Goal: Information Seeking & Learning: Learn about a topic

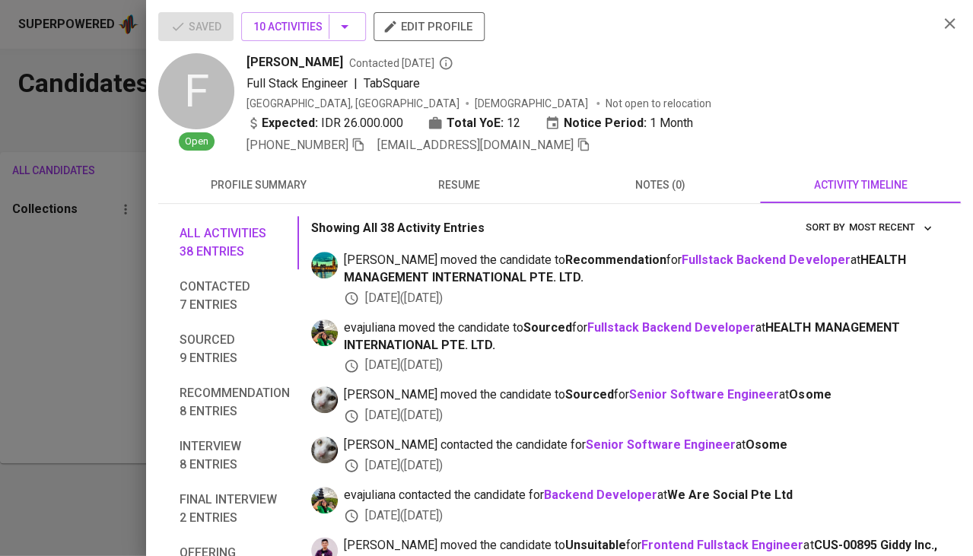
click at [28, 382] on div at bounding box center [486, 278] width 973 height 556
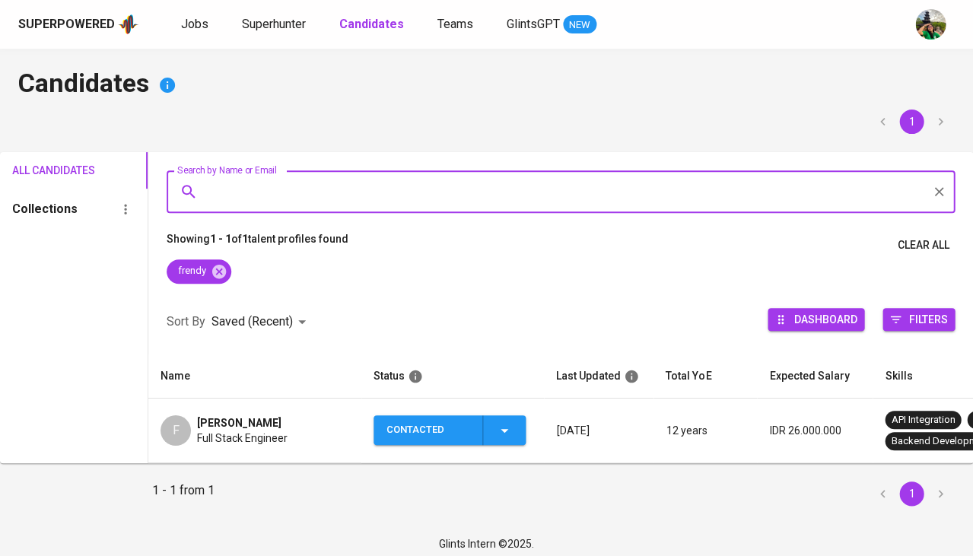
click at [516, 415] on span "Contacted" at bounding box center [449, 430] width 140 height 30
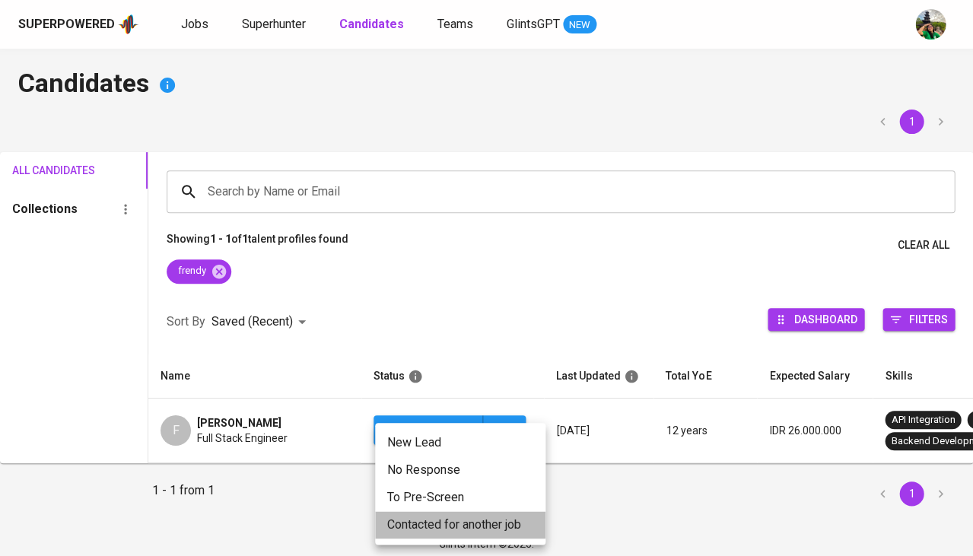
click at [484, 525] on li "Contacted for another job" at bounding box center [460, 524] width 170 height 27
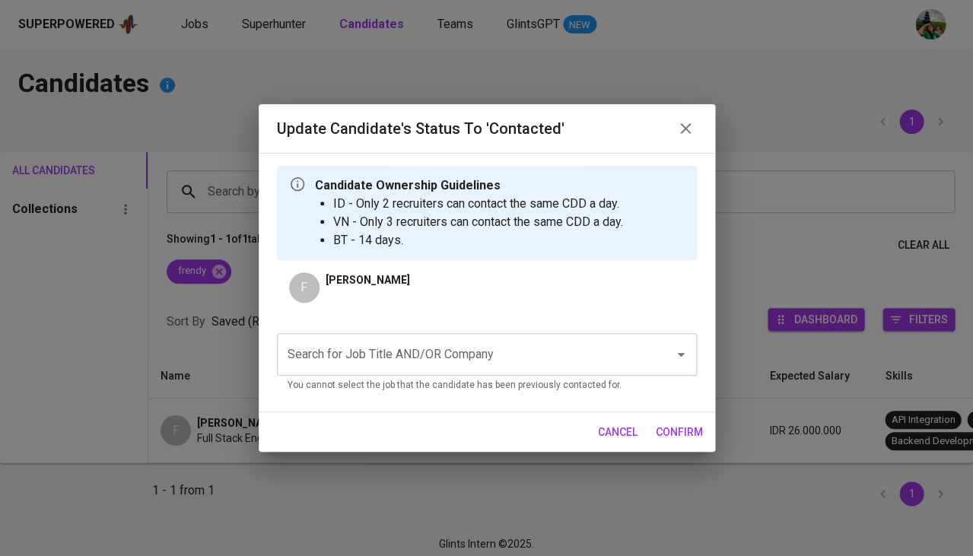
click at [502, 381] on p "You cannot select the job that the candidate has been previously contacted for." at bounding box center [486, 385] width 398 height 15
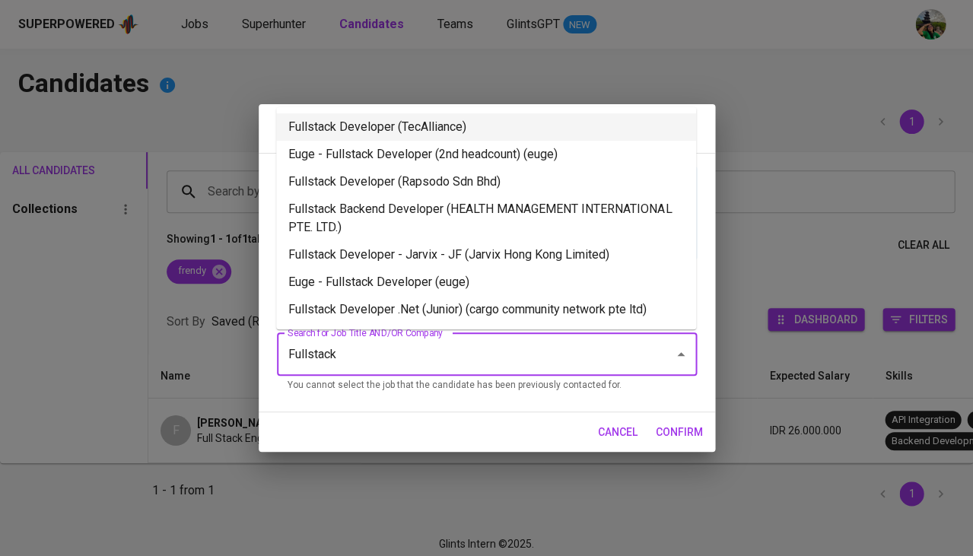
click at [455, 130] on li "Fullstack Developer (TecAlliance)" at bounding box center [486, 126] width 420 height 27
type input "Fullstack"
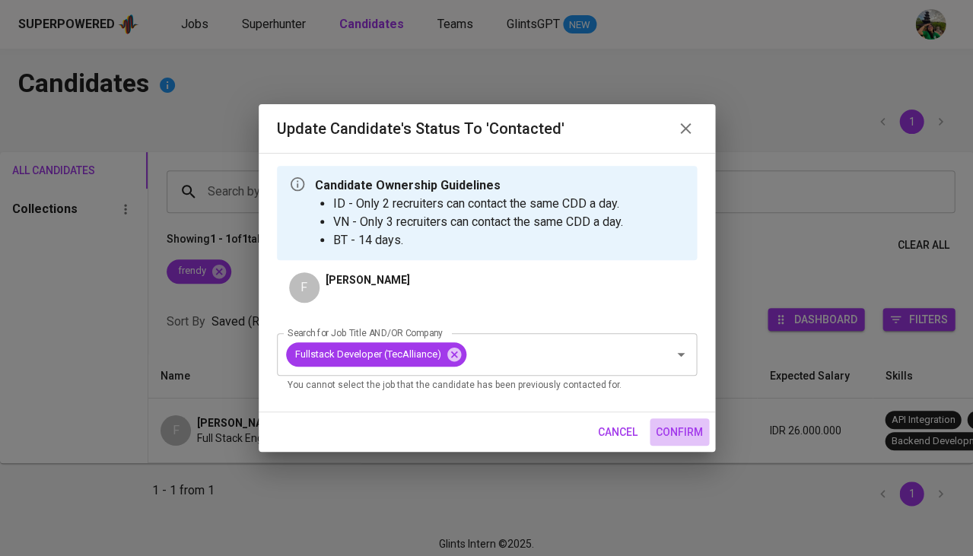
click at [679, 429] on span "confirm" at bounding box center [678, 432] width 47 height 19
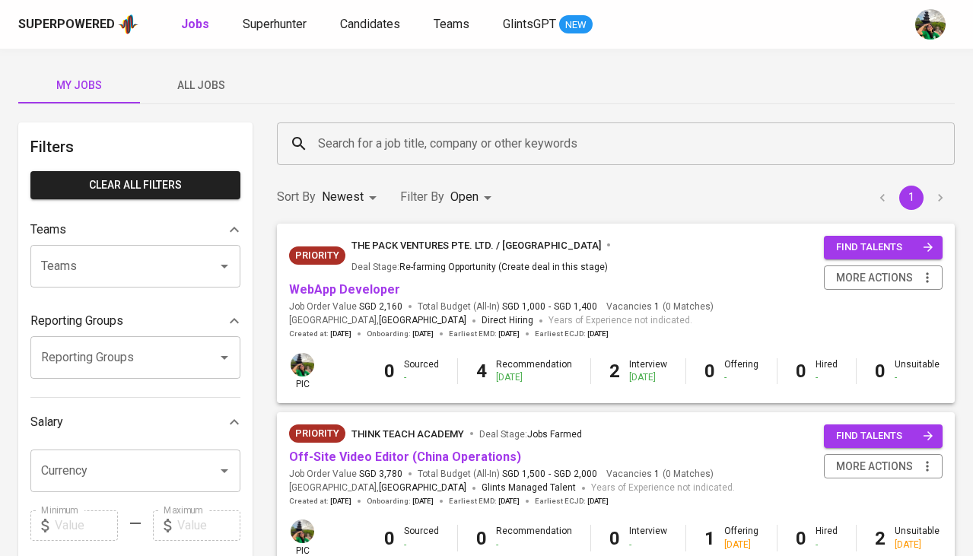
scroll to position [148, 0]
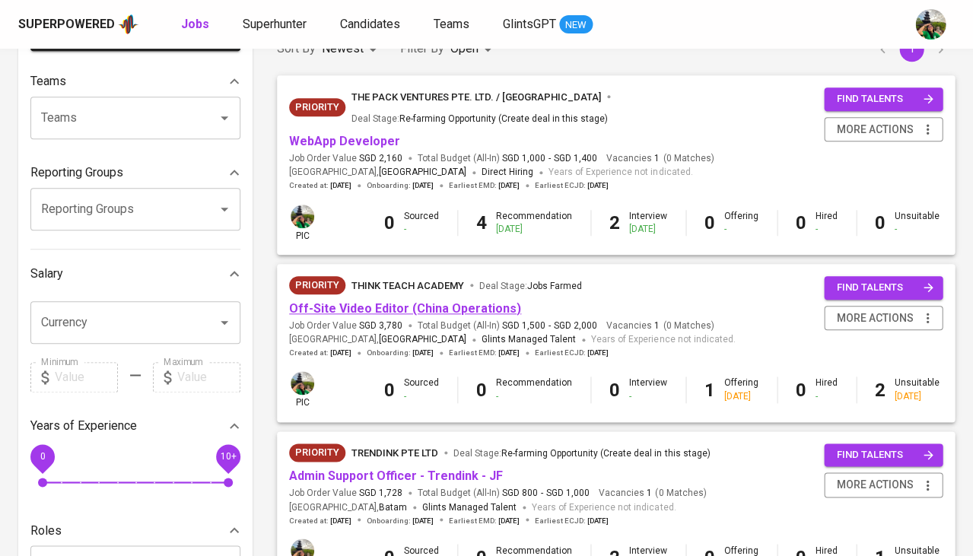
click at [458, 301] on link "Off-Site Video Editor (China Operations)" at bounding box center [405, 308] width 232 height 14
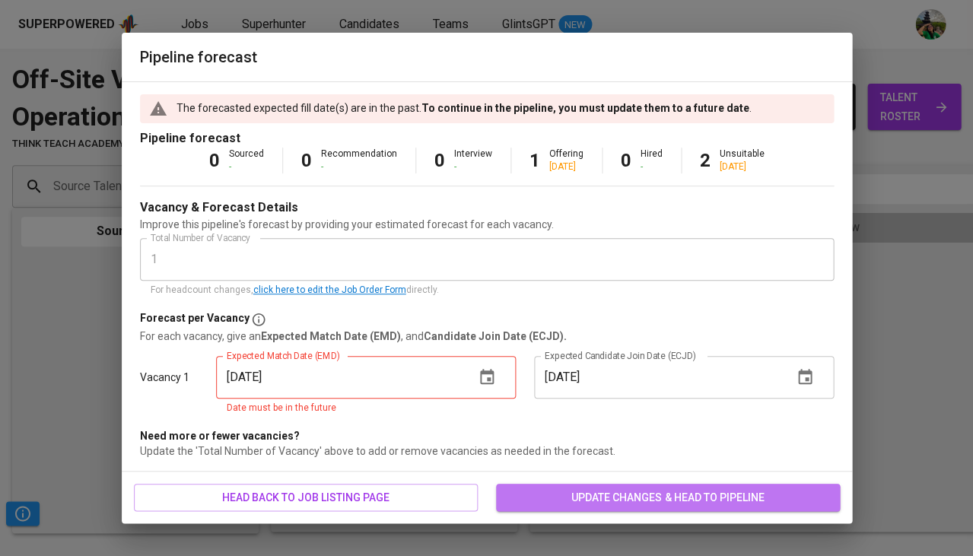
click at [588, 484] on button "update changes & head to pipeline" at bounding box center [668, 498] width 344 height 28
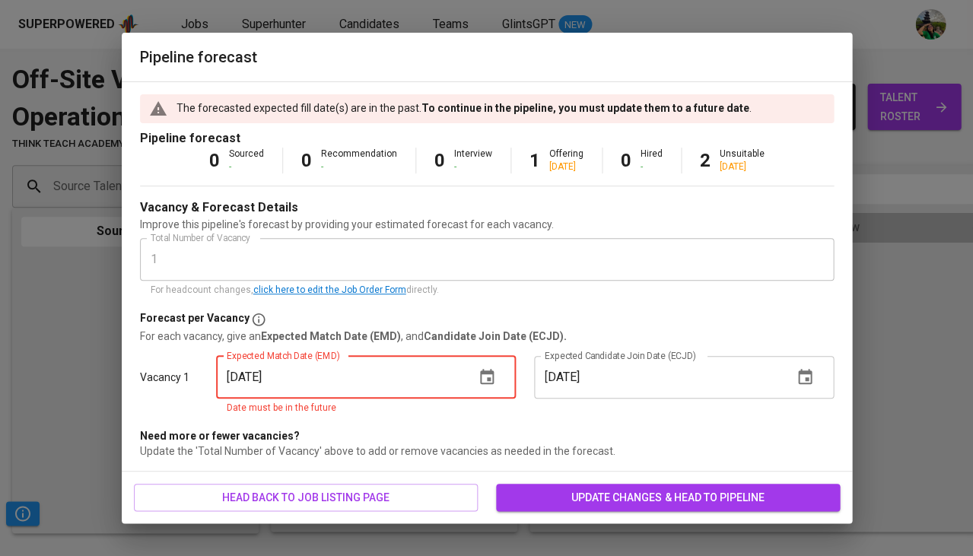
click at [583, 495] on span "update changes & head to pipeline" at bounding box center [667, 497] width 319 height 19
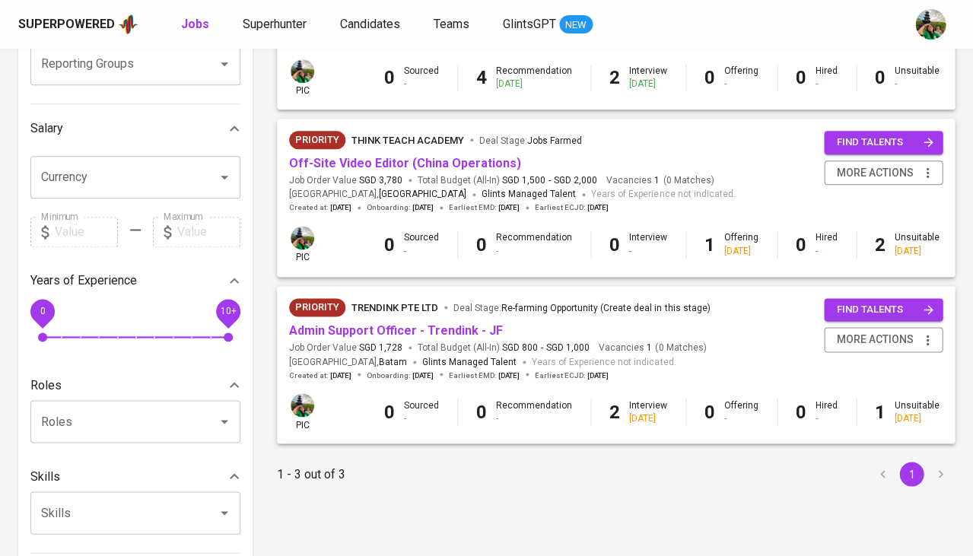
scroll to position [286, 0]
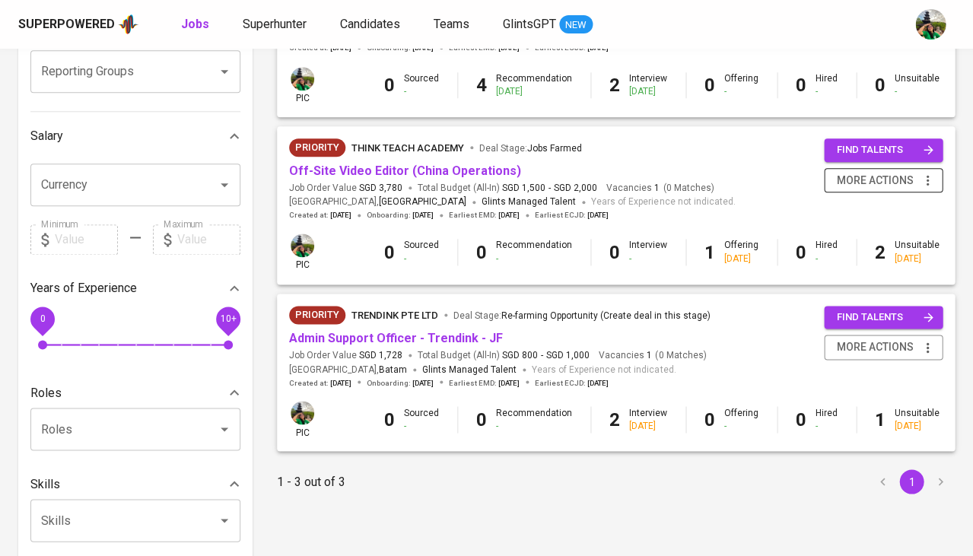
click at [933, 173] on icon "button" at bounding box center [926, 180] width 15 height 15
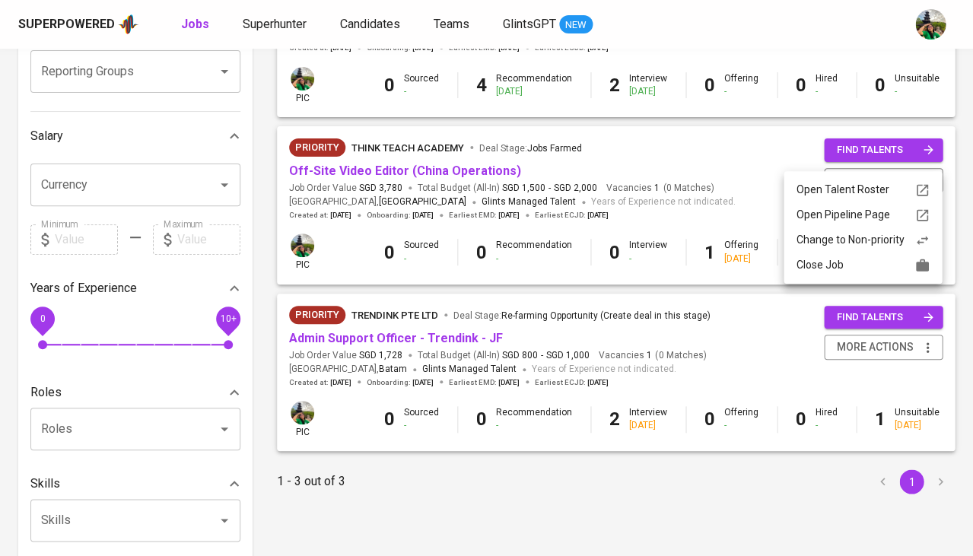
click at [919, 267] on icon at bounding box center [922, 265] width 13 height 12
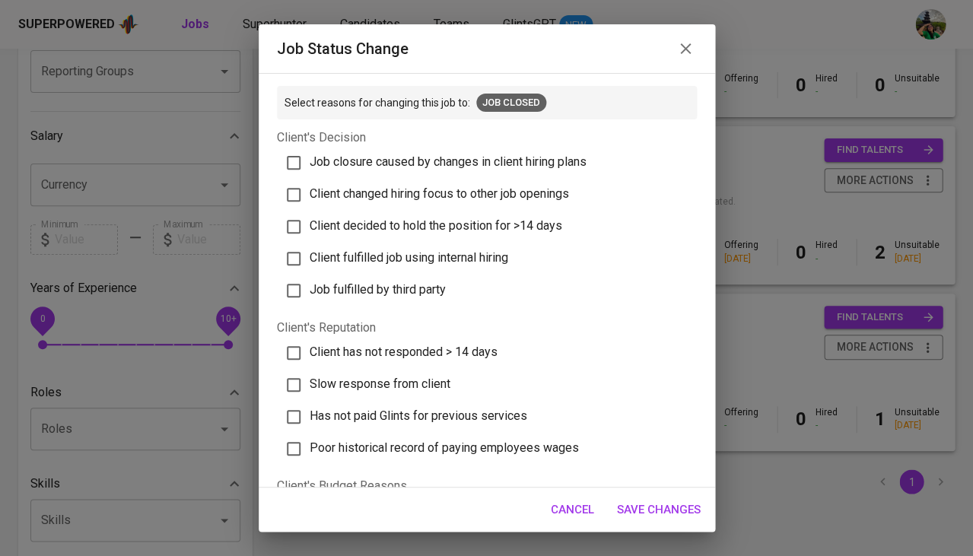
click at [506, 155] on span "Job closure caused by changes in client hiring plans" at bounding box center [447, 161] width 277 height 14
click at [309, 155] on input "Job closure caused by changes in client hiring plans" at bounding box center [294, 163] width 32 height 32
checkbox input "true"
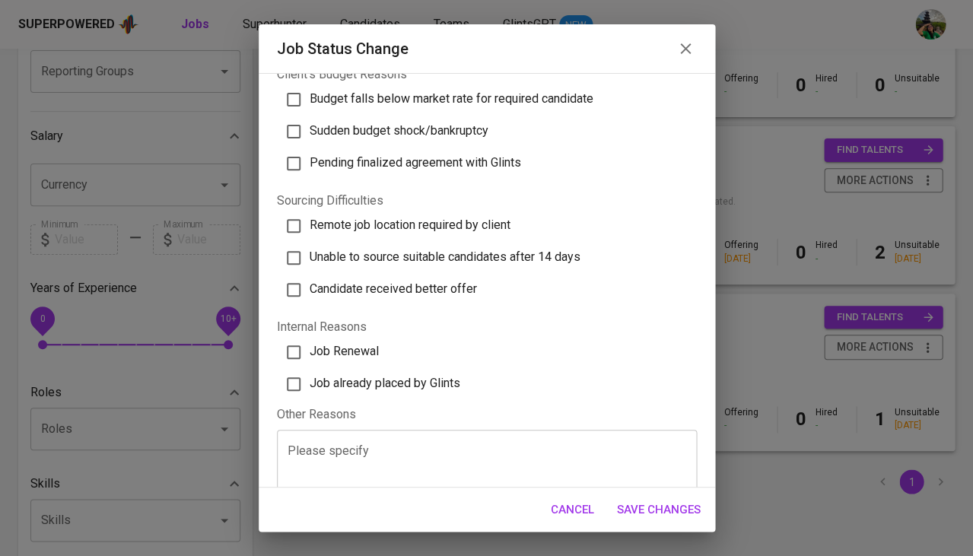
scroll to position [411, 0]
click at [666, 510] on span "Save Changes" at bounding box center [659, 510] width 84 height 20
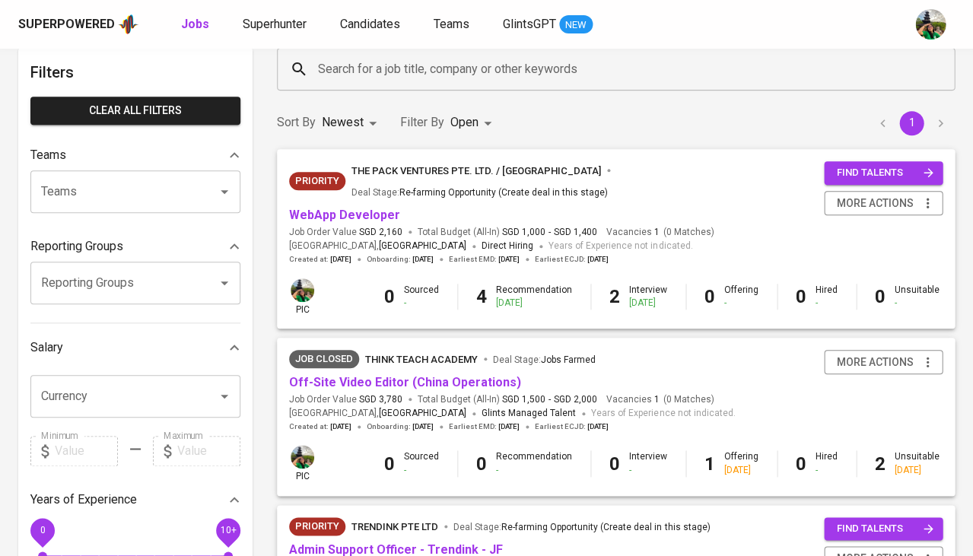
scroll to position [66, 0]
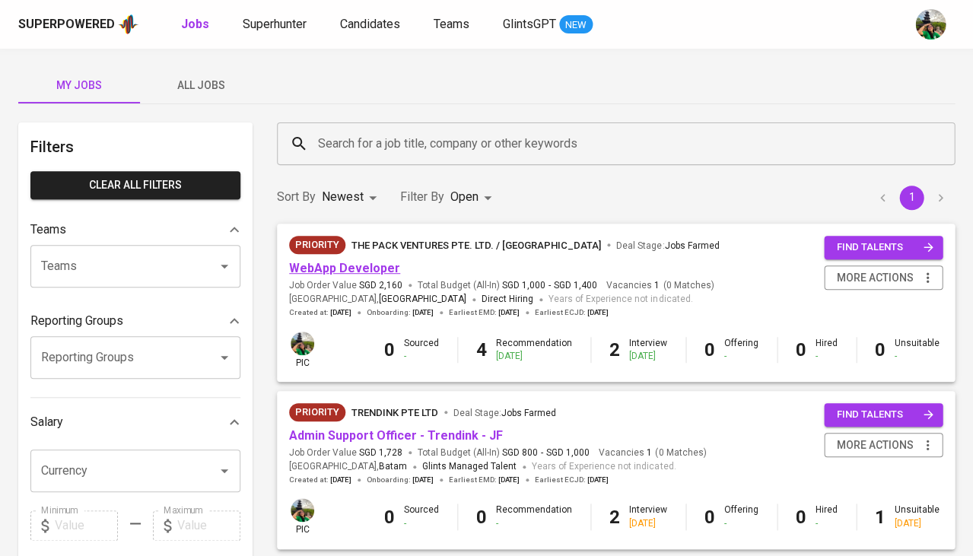
click at [351, 266] on link "WebApp Developer" at bounding box center [344, 268] width 111 height 14
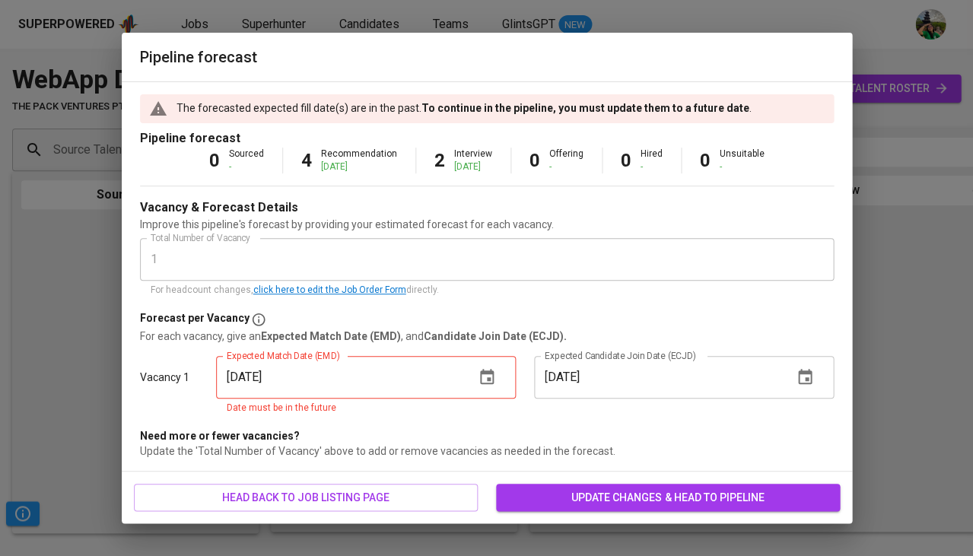
click at [916, 90] on div "Pipeline forecast The forecasted expected fill date(s) are in the past. To cont…" at bounding box center [486, 278] width 973 height 556
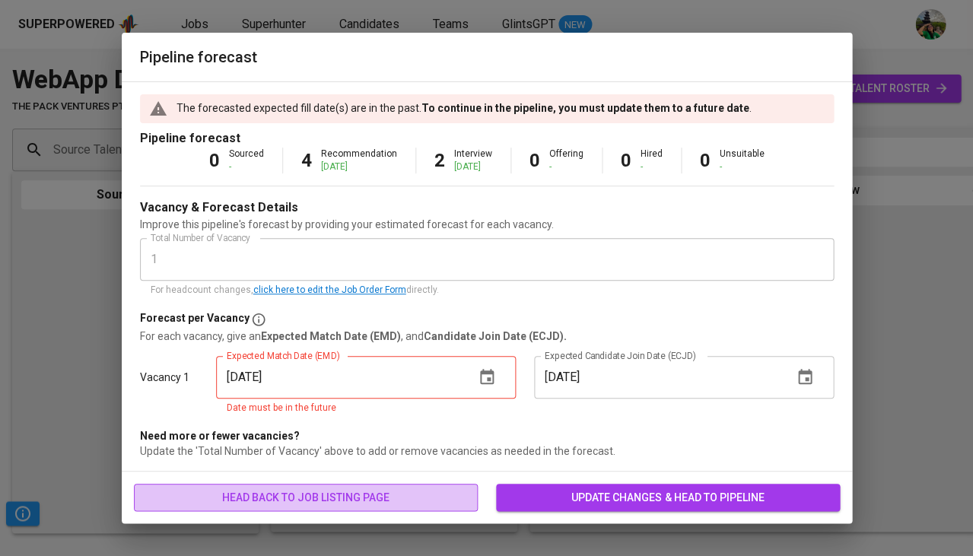
click at [379, 496] on span "head back to job listing page" at bounding box center [305, 497] width 319 height 19
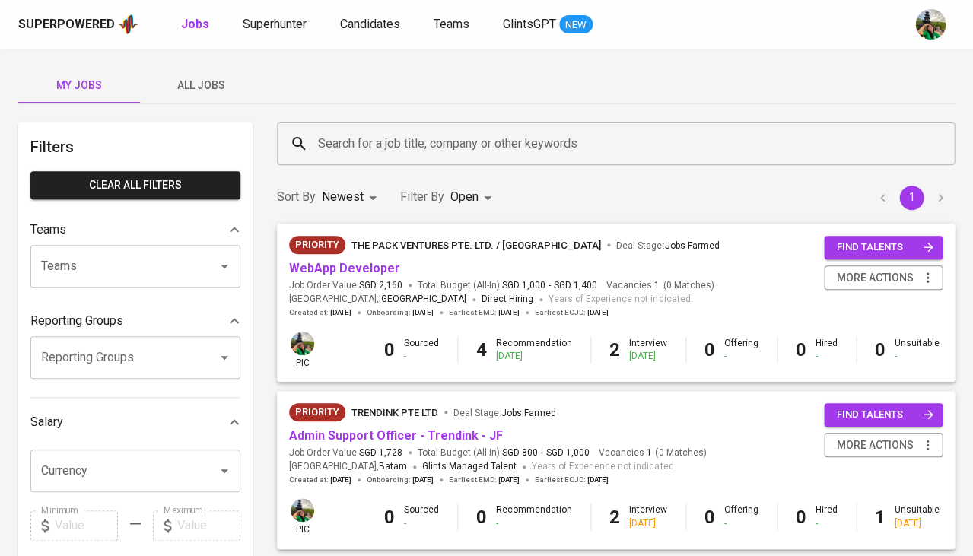
click at [536, 248] on span "The Pack Ventures Pte. Ltd. / Impcubate" at bounding box center [475, 245] width 249 height 11
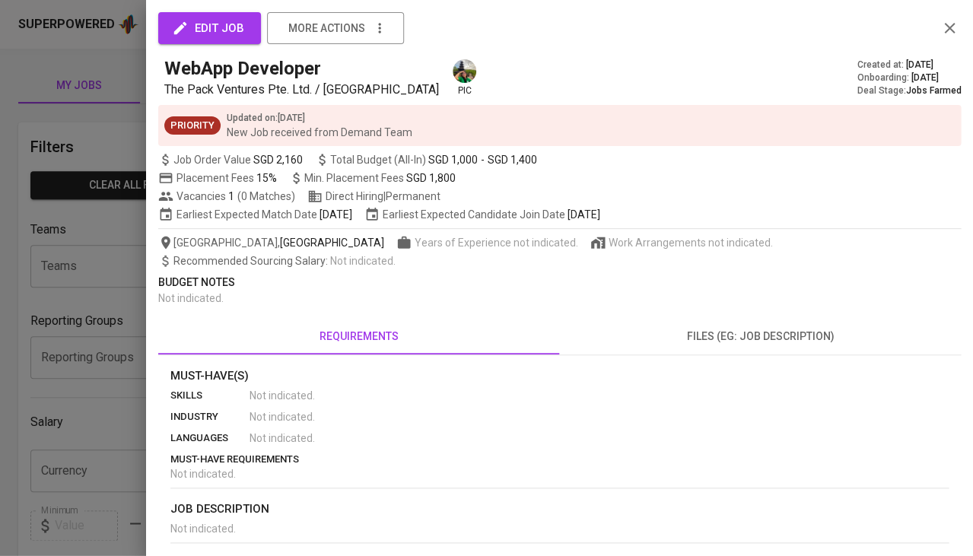
click at [79, 293] on div at bounding box center [486, 278] width 973 height 556
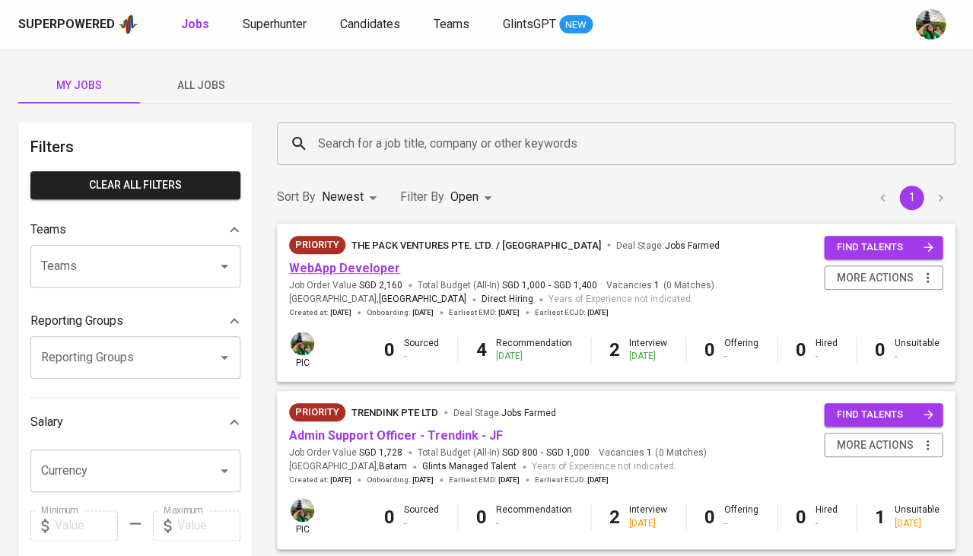
click at [335, 262] on link "WebApp Developer" at bounding box center [344, 268] width 111 height 14
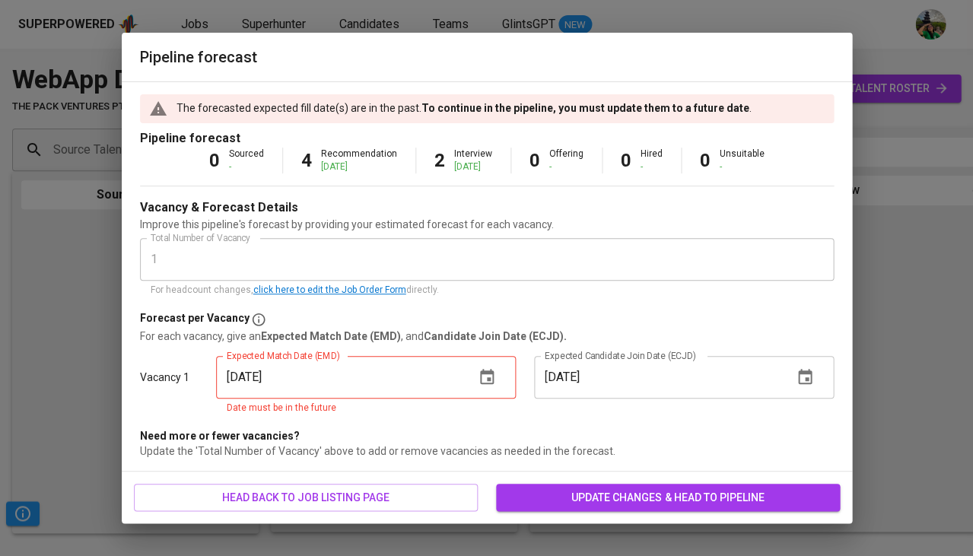
click at [902, 81] on div "Pipeline forecast The forecasted expected fill date(s) are in the past. To cont…" at bounding box center [486, 278] width 973 height 556
click at [634, 501] on span "update changes & head to pipeline" at bounding box center [667, 497] width 319 height 19
click at [489, 376] on icon "button" at bounding box center [487, 376] width 14 height 15
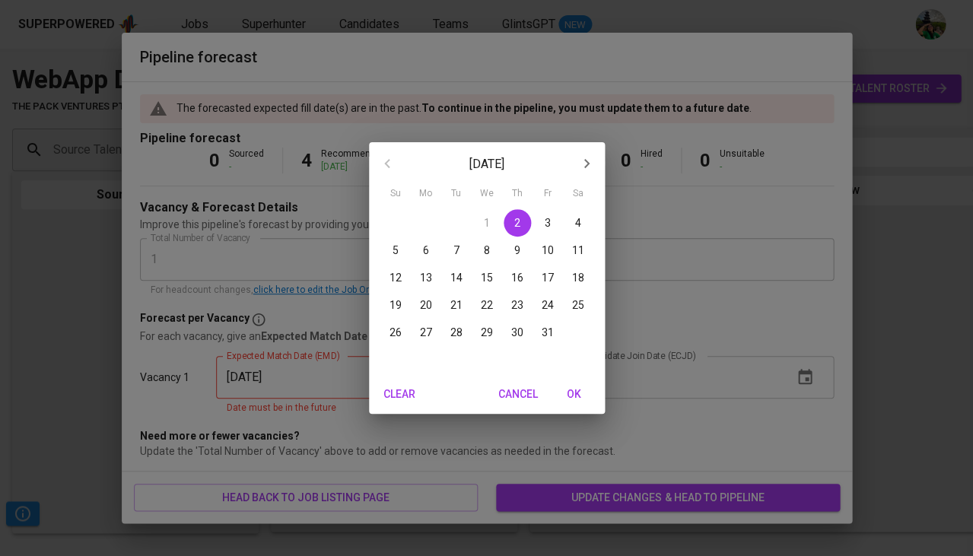
click at [584, 375] on div "Clear Cancel OK" at bounding box center [487, 394] width 236 height 40
click at [570, 396] on span "OK" at bounding box center [574, 394] width 36 height 19
type input "[DATE]"
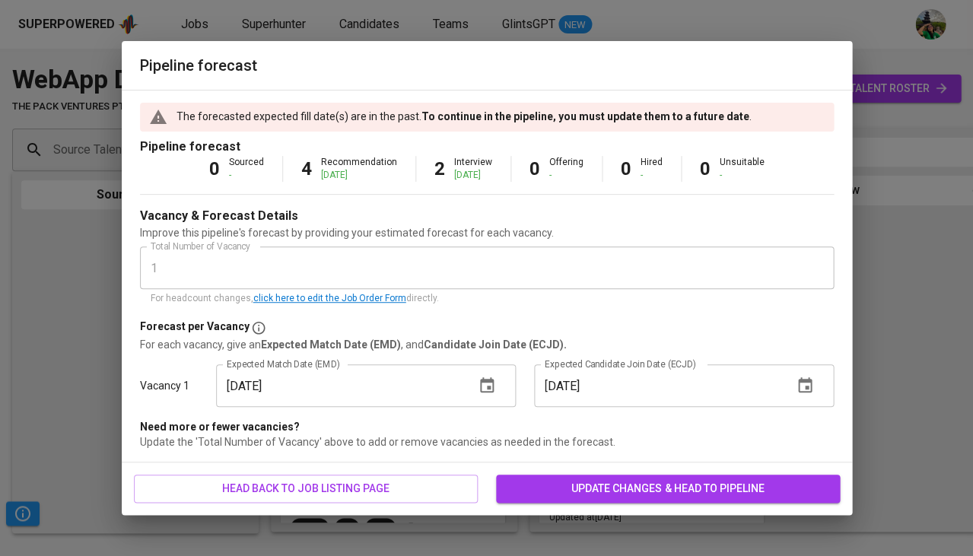
click at [614, 484] on span "update changes & head to pipeline" at bounding box center [667, 488] width 319 height 19
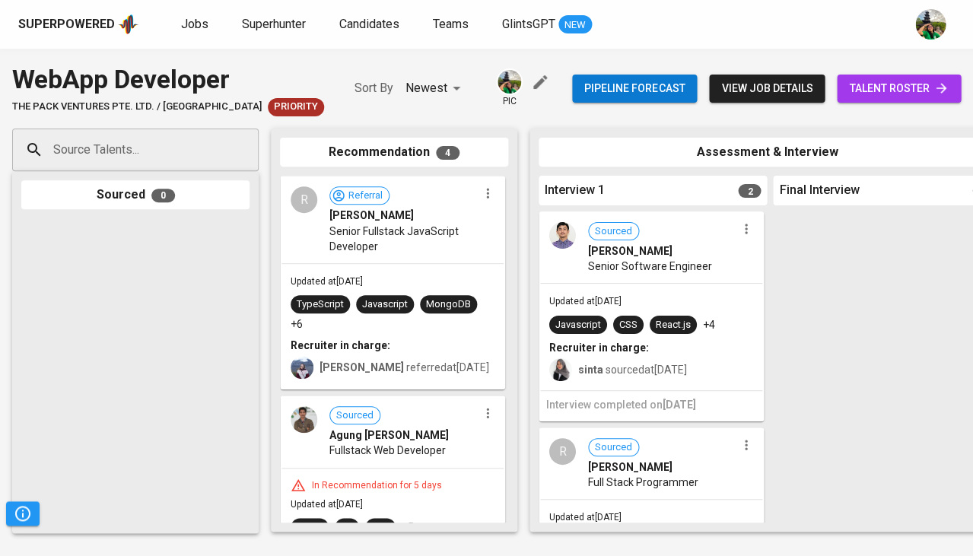
click at [922, 91] on span "talent roster" at bounding box center [899, 88] width 100 height 19
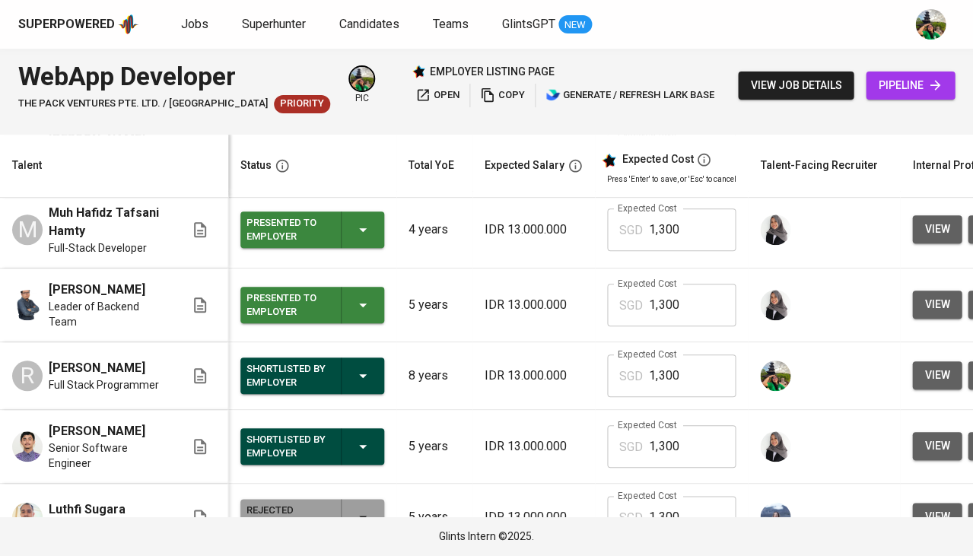
scroll to position [167, 0]
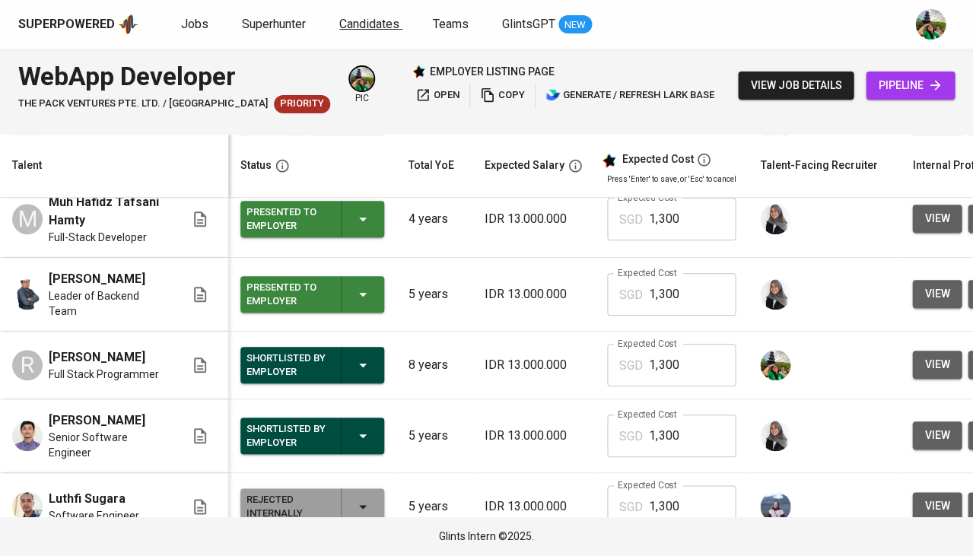
click at [377, 21] on span "Candidates" at bounding box center [369, 24] width 60 height 14
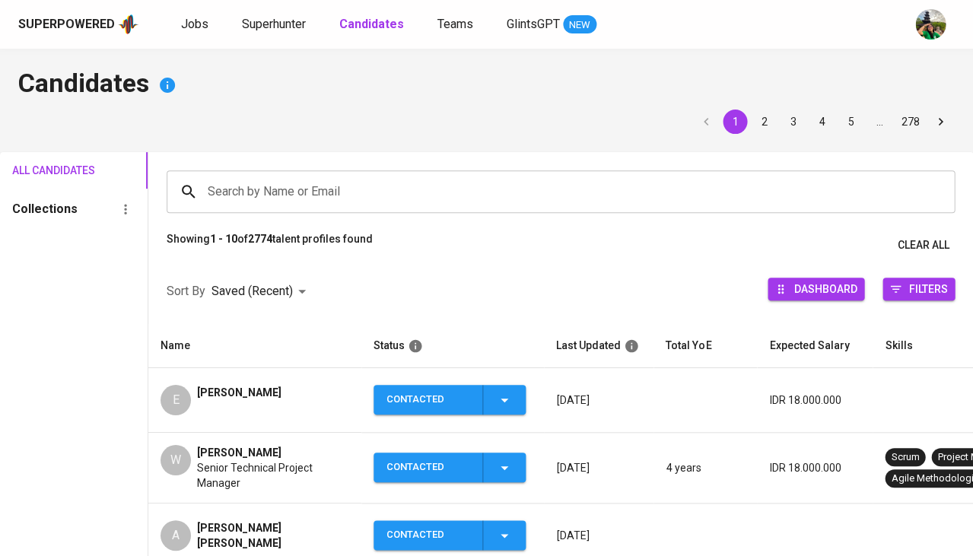
click at [262, 184] on input "Search by Name or Email" at bounding box center [564, 191] width 721 height 29
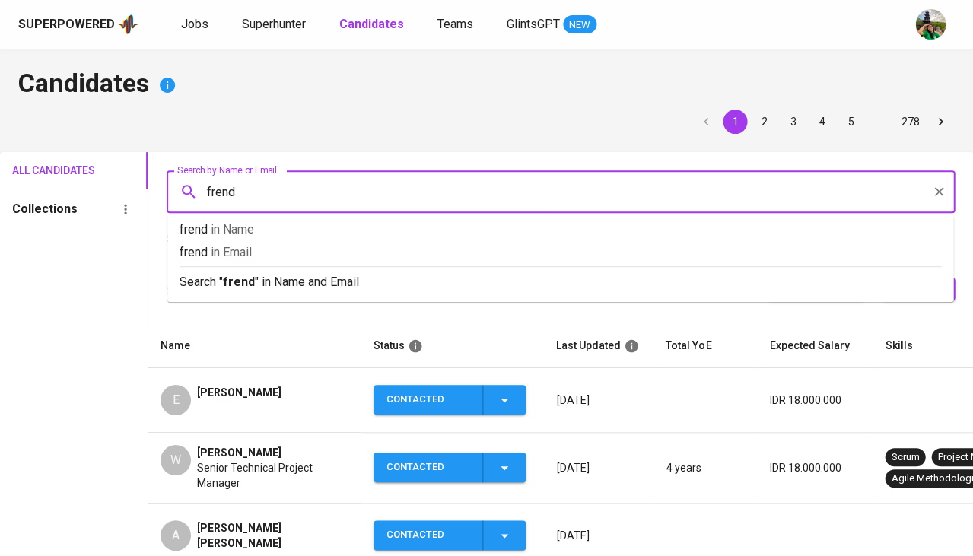
type input "frendy"
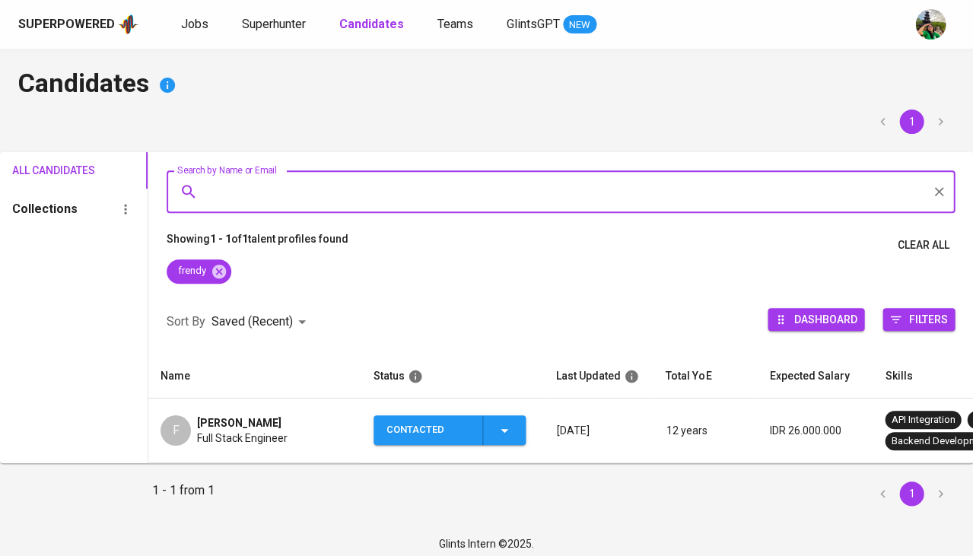
click at [228, 426] on span "Frendy Lee" at bounding box center [239, 422] width 84 height 15
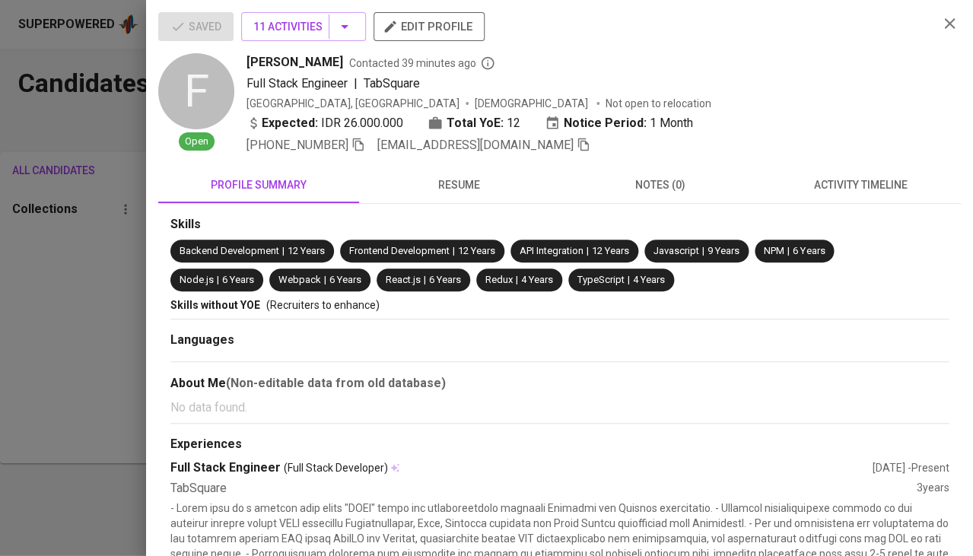
click at [901, 176] on span "activity timeline" at bounding box center [860, 185] width 182 height 19
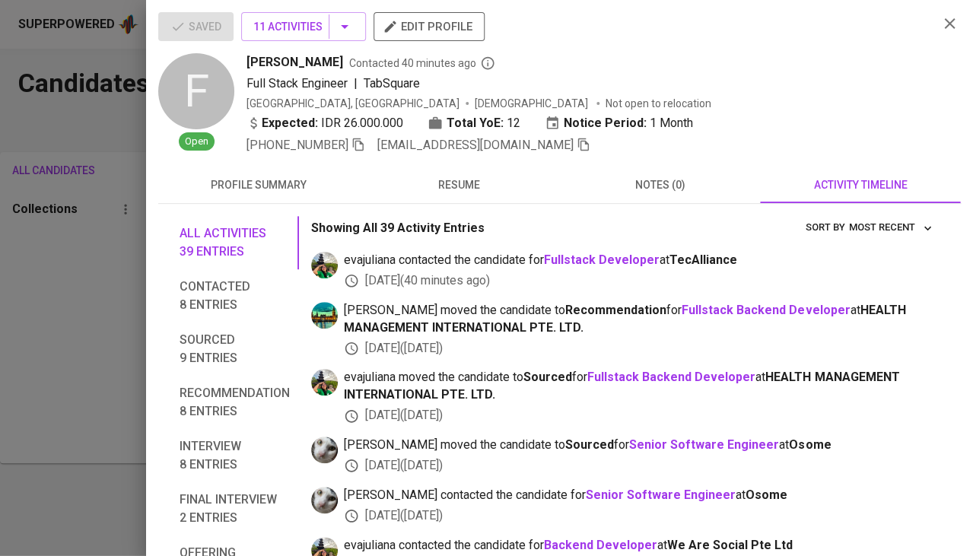
scroll to position [61, 0]
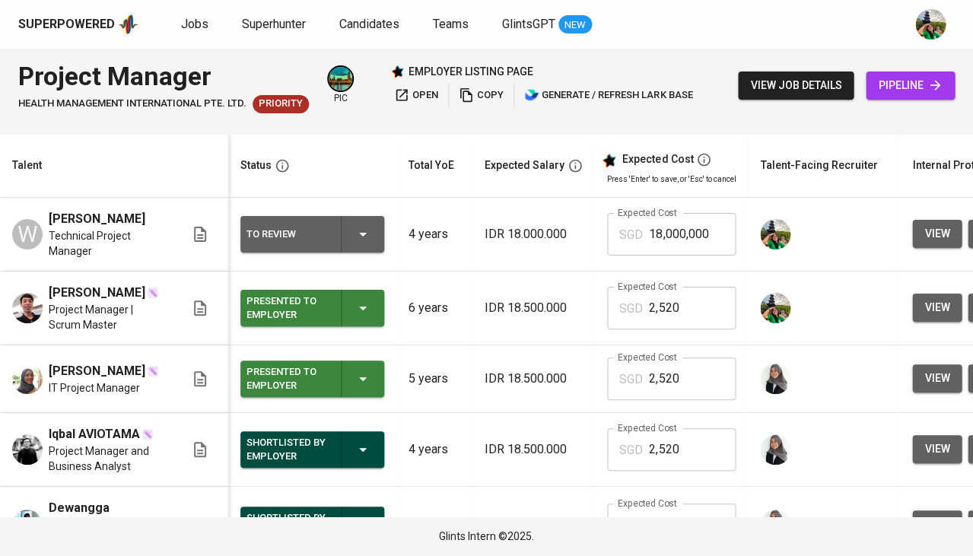
scroll to position [0, 224]
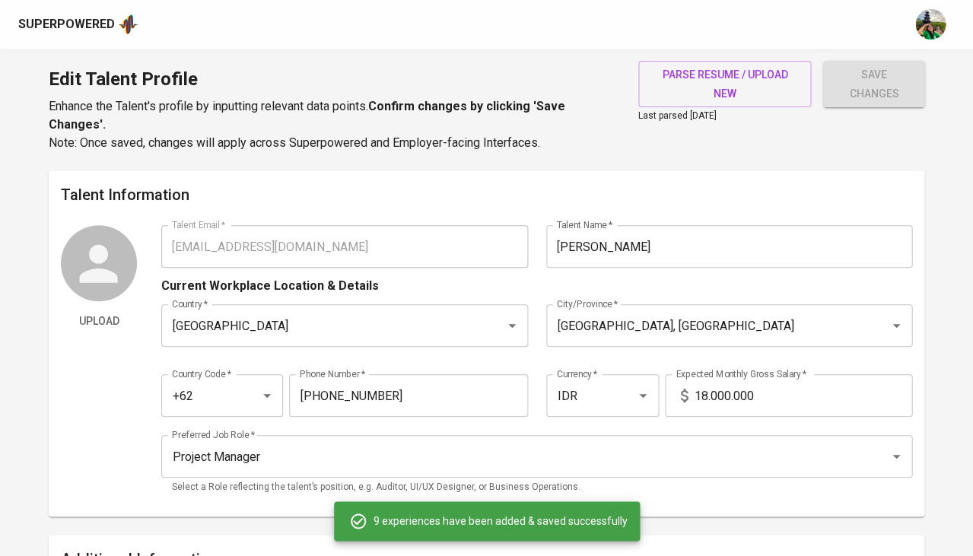
type input "Senior Technical Project Manager"
type input "Calibrate Software"
checkbox input "true"
type input "[DATE]"
type input "Shopee"
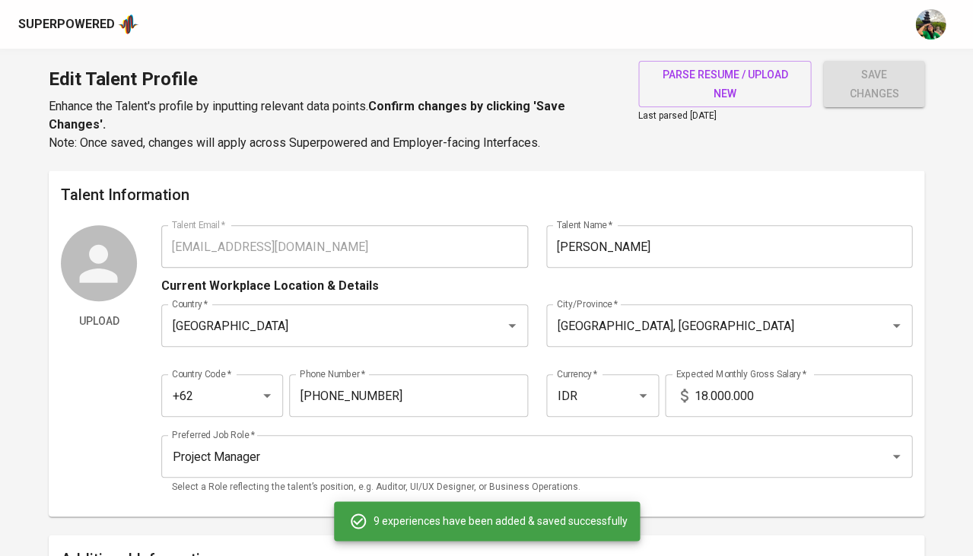
type input "[DATE]"
type input "Technical Project Manager"
type input "Shopee"
type input "07/01/2024"
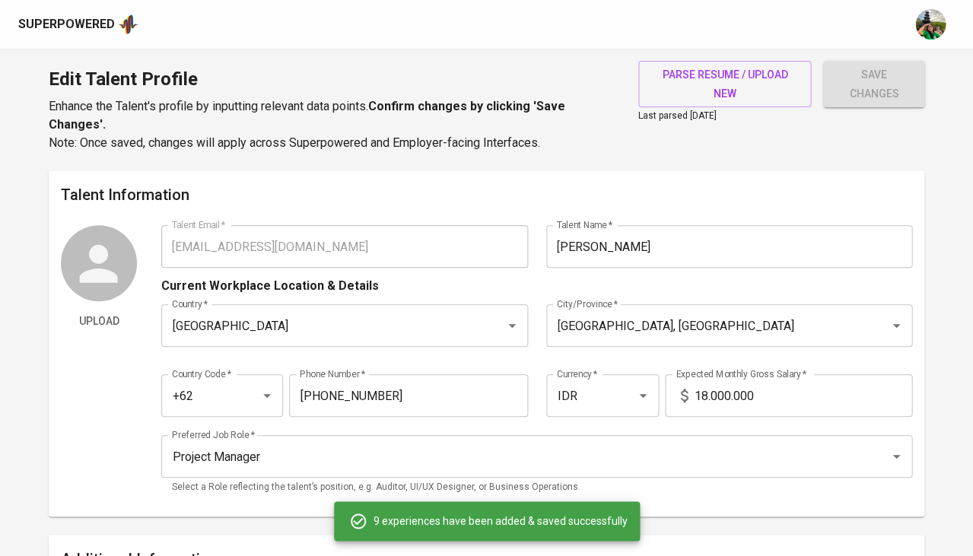
type input "12/01/2024"
type input "Technical Project Manager"
type input "2Viz"
type input "04/01/2021"
type input "06/01/2024"
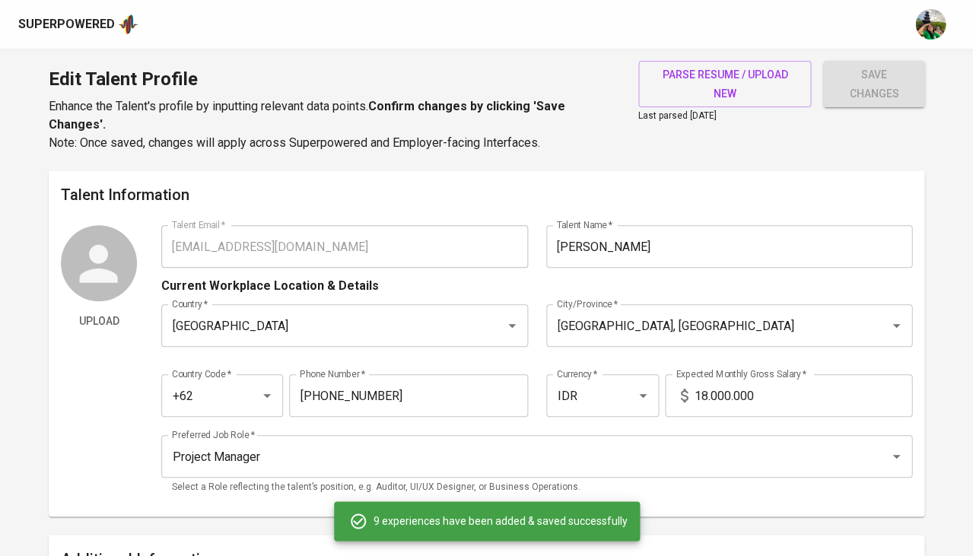
scroll to position [1361, 0]
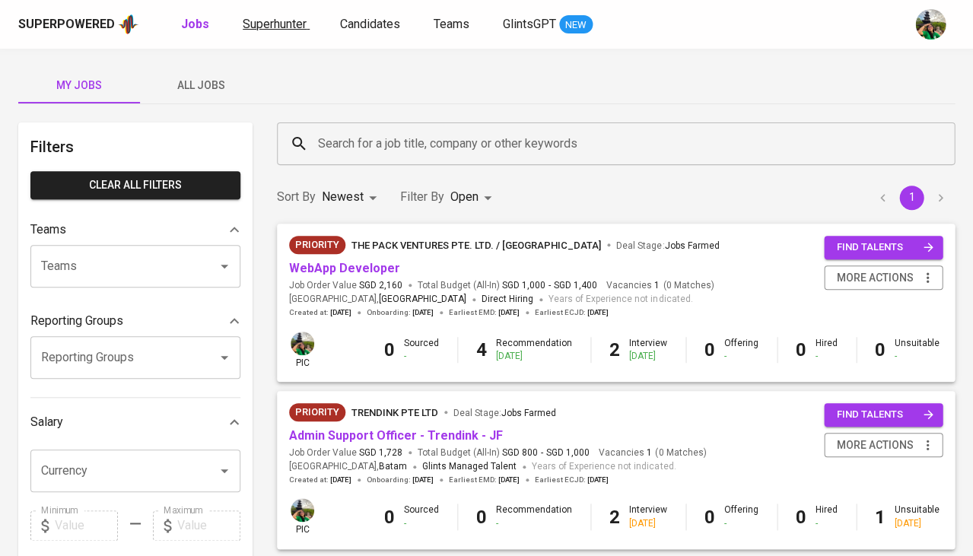
click at [292, 20] on span "Superhunter" at bounding box center [275, 24] width 64 height 14
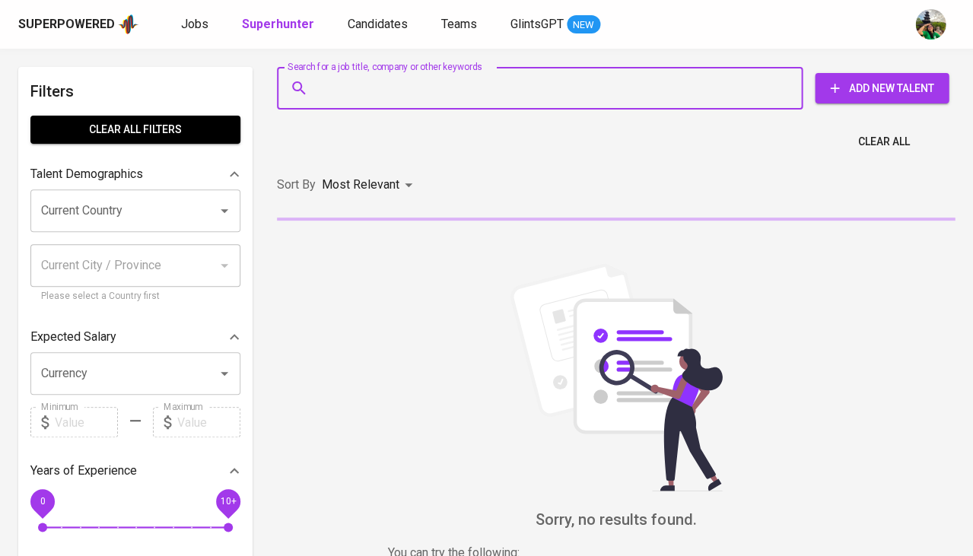
click at [392, 95] on input "Search for a job title, company or other keywords" at bounding box center [543, 88] width 459 height 29
paste input "[EMAIL_ADDRESS][DOMAIN_NAME]"
type input "[EMAIL_ADDRESS][DOMAIN_NAME]"
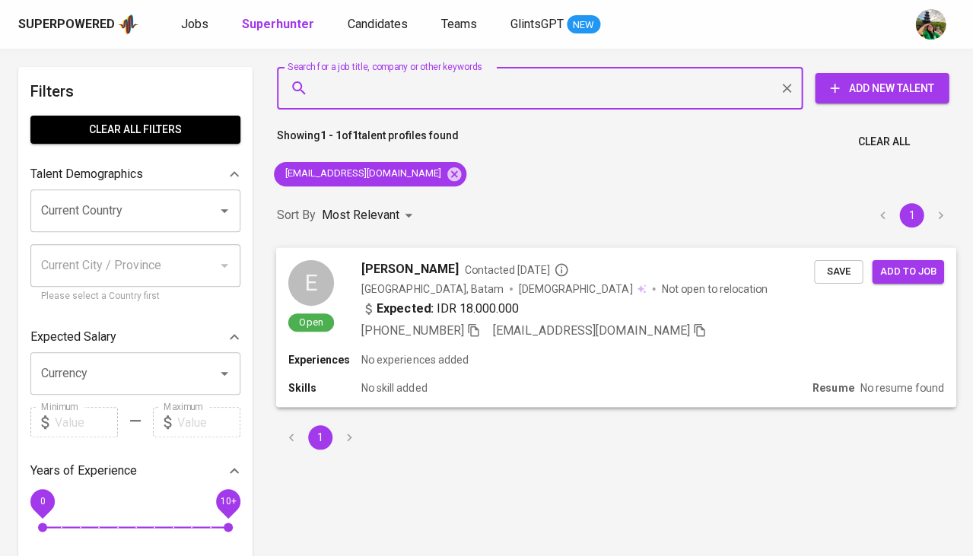
click at [827, 269] on span "Save" at bounding box center [837, 270] width 33 height 17
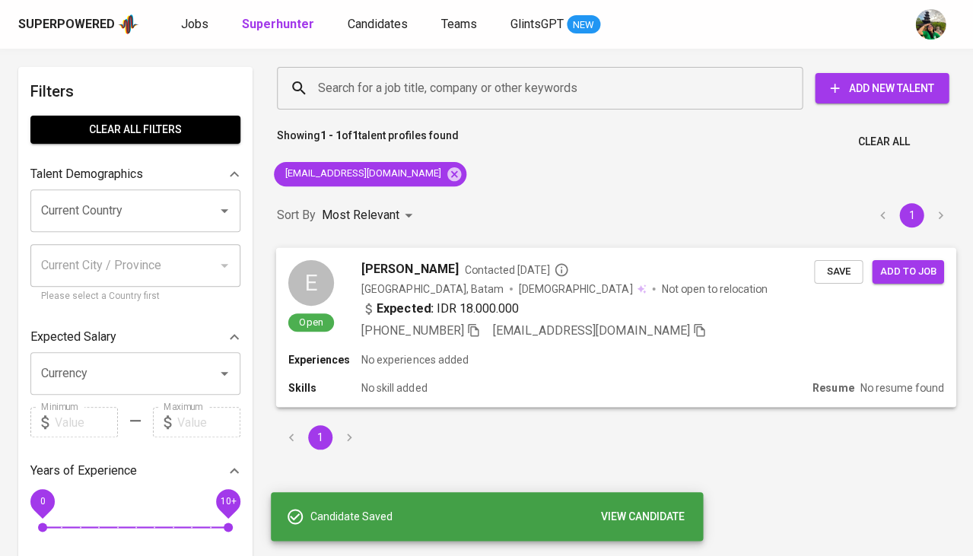
click at [380, 270] on span "[PERSON_NAME]" at bounding box center [409, 268] width 97 height 18
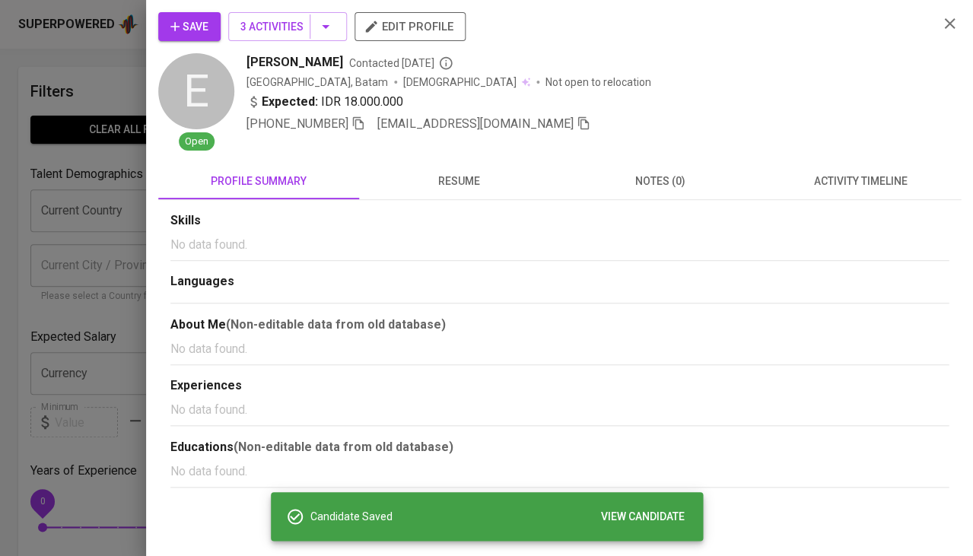
click at [877, 181] on span "activity timeline" at bounding box center [860, 181] width 182 height 19
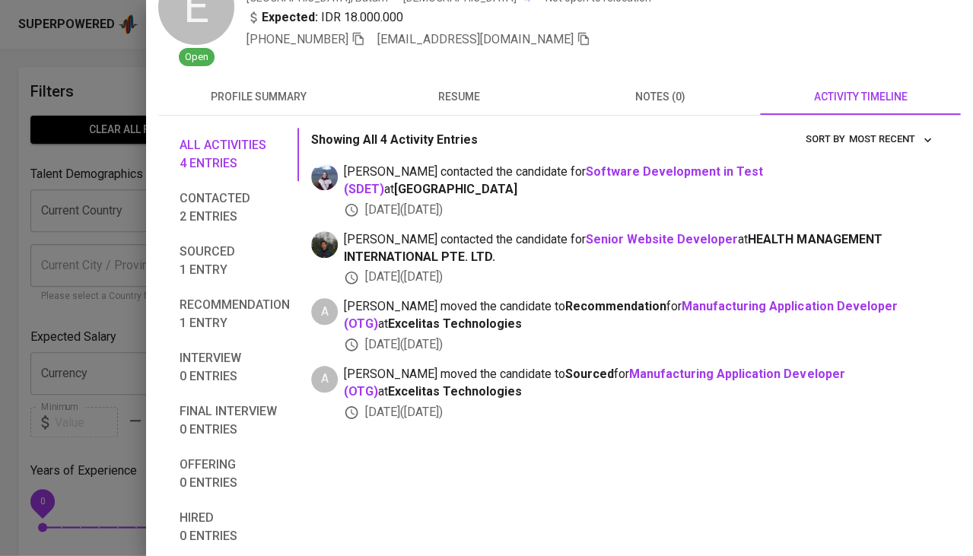
scroll to position [99, 0]
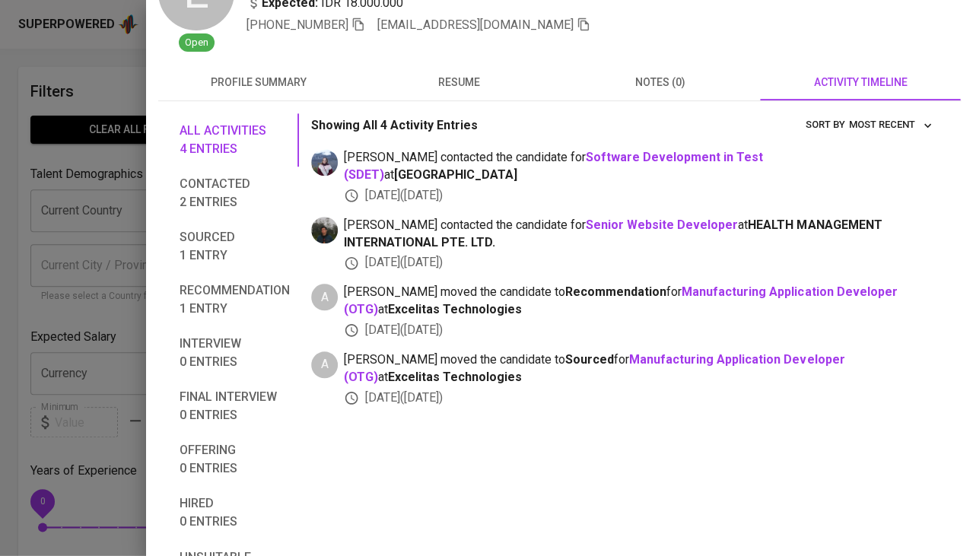
click at [79, 377] on div at bounding box center [486, 278] width 973 height 556
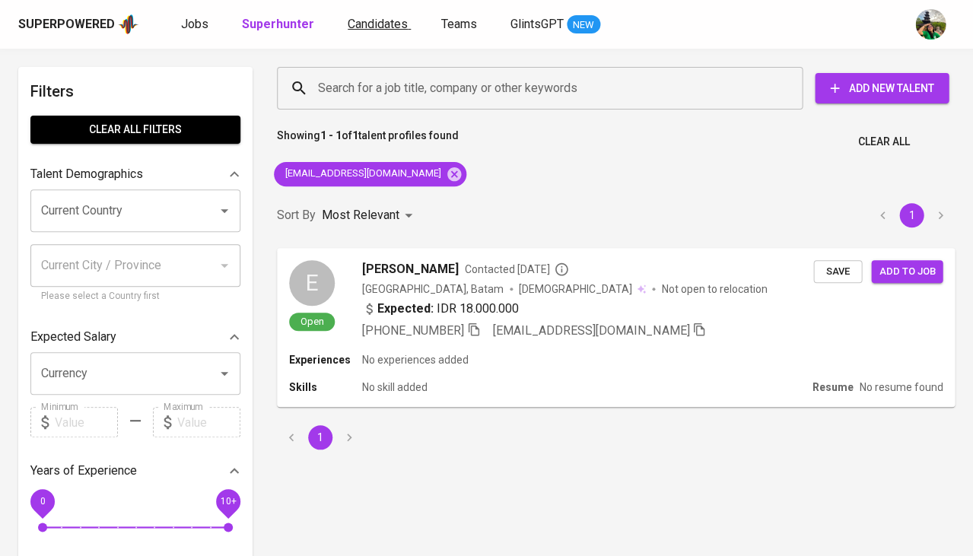
click at [378, 24] on span "Candidates" at bounding box center [377, 24] width 60 height 14
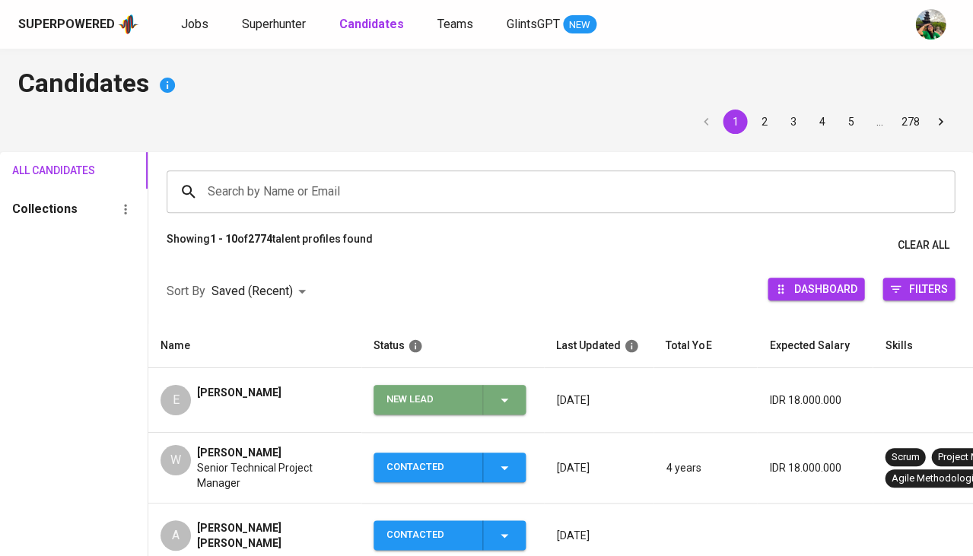
click at [497, 396] on icon "button" at bounding box center [504, 400] width 18 height 18
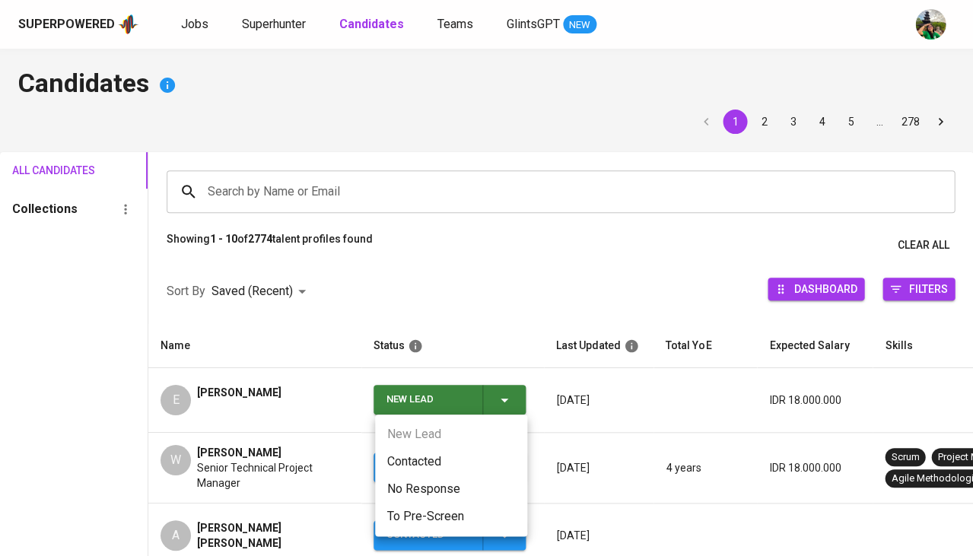
click at [451, 463] on li "Contacted" at bounding box center [451, 461] width 152 height 27
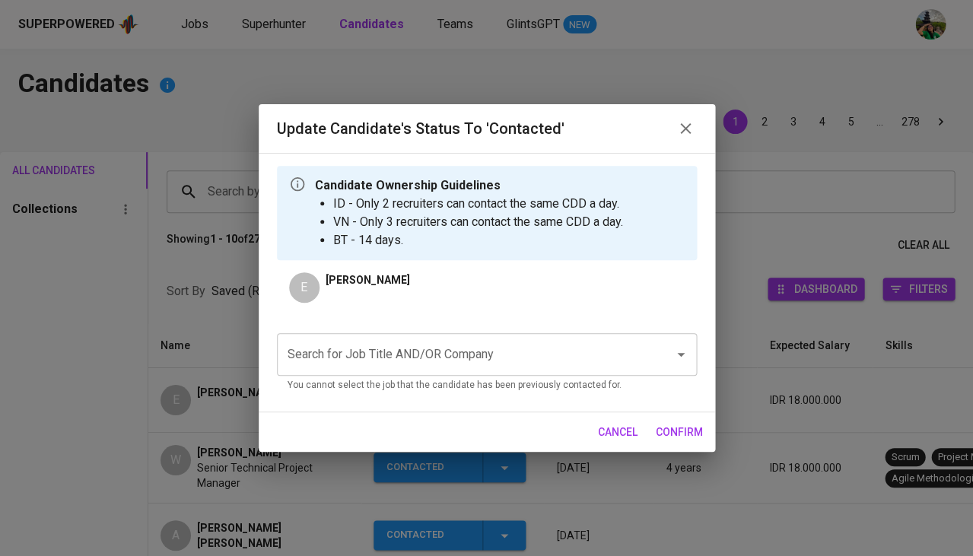
click at [425, 363] on input "Search for Job Title AND/OR Company" at bounding box center [465, 354] width 363 height 29
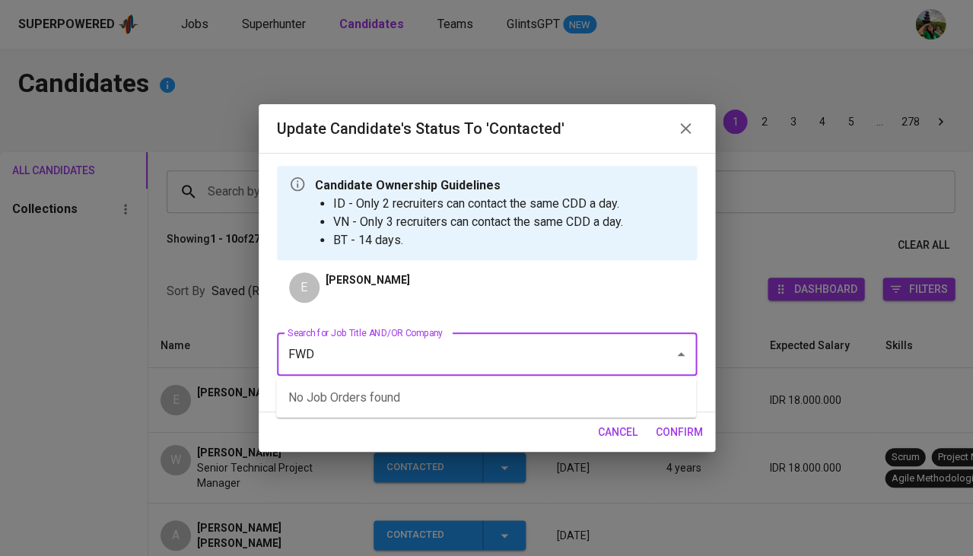
type input "FWD"
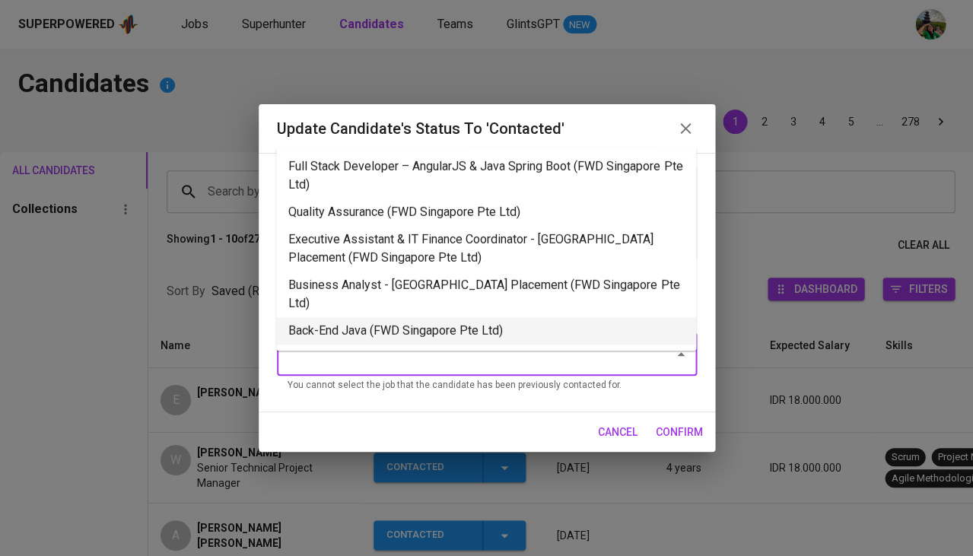
click at [409, 317] on li "Back-End Java (FWD Singapore Pte Ltd)" at bounding box center [486, 330] width 420 height 27
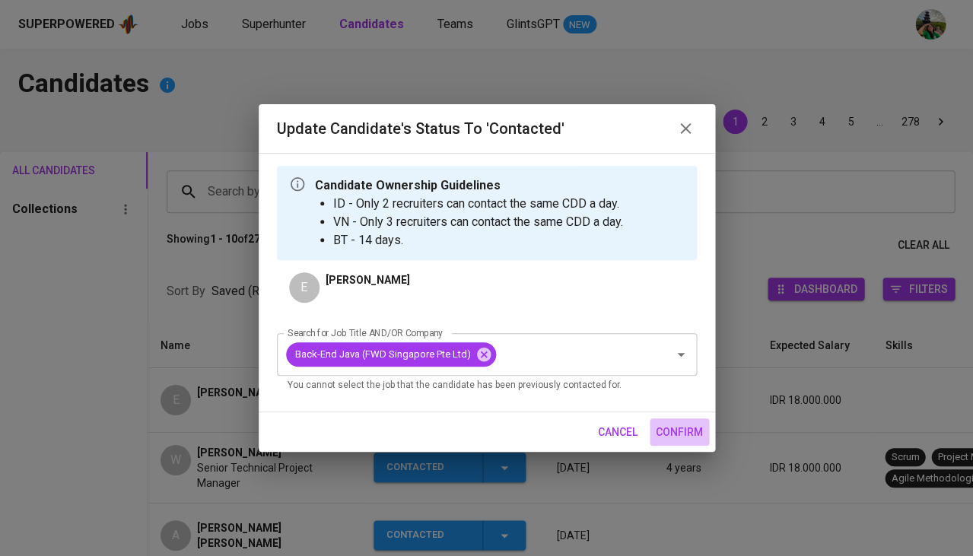
click at [672, 429] on span "confirm" at bounding box center [678, 432] width 47 height 19
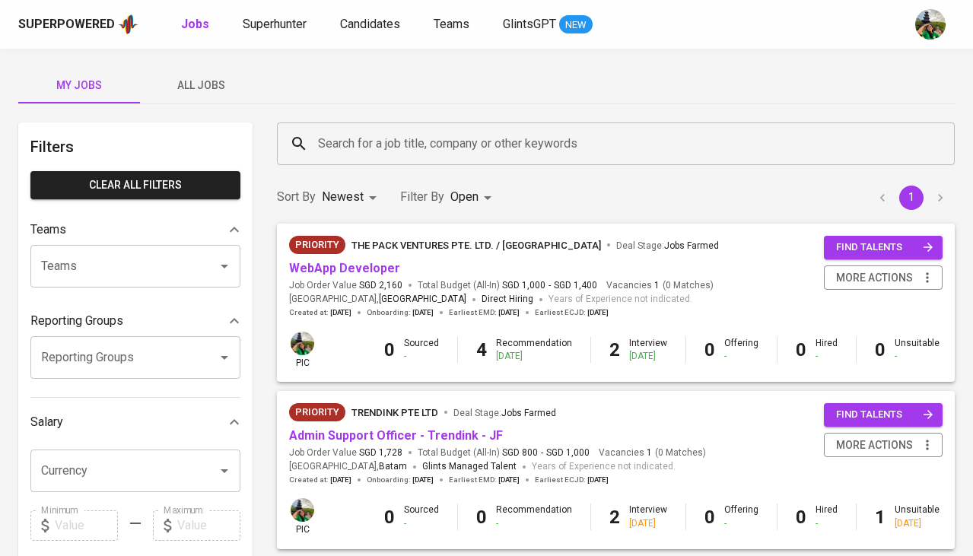
click at [204, 78] on span "All Jobs" at bounding box center [200, 85] width 103 height 19
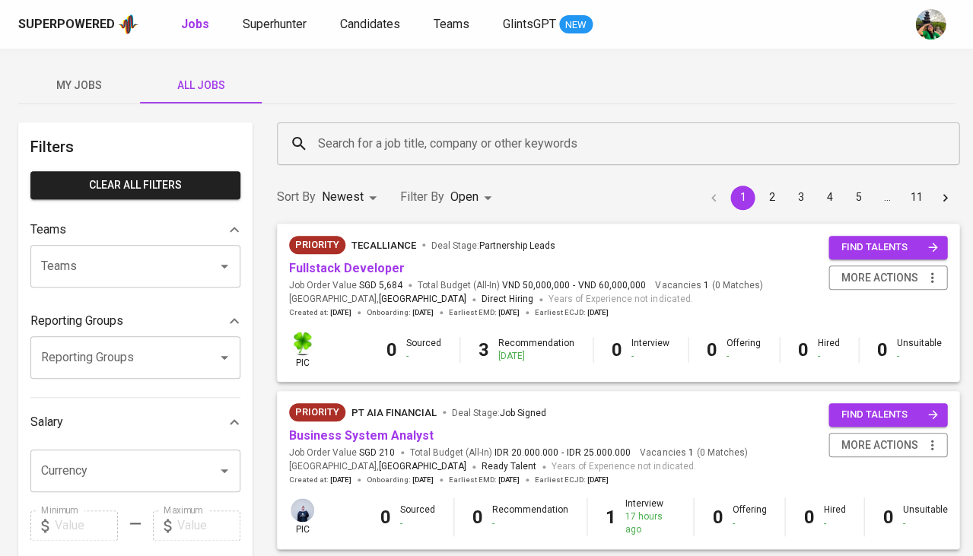
click at [363, 139] on input "Search for a job title, company or other keywords" at bounding box center [621, 143] width 615 height 29
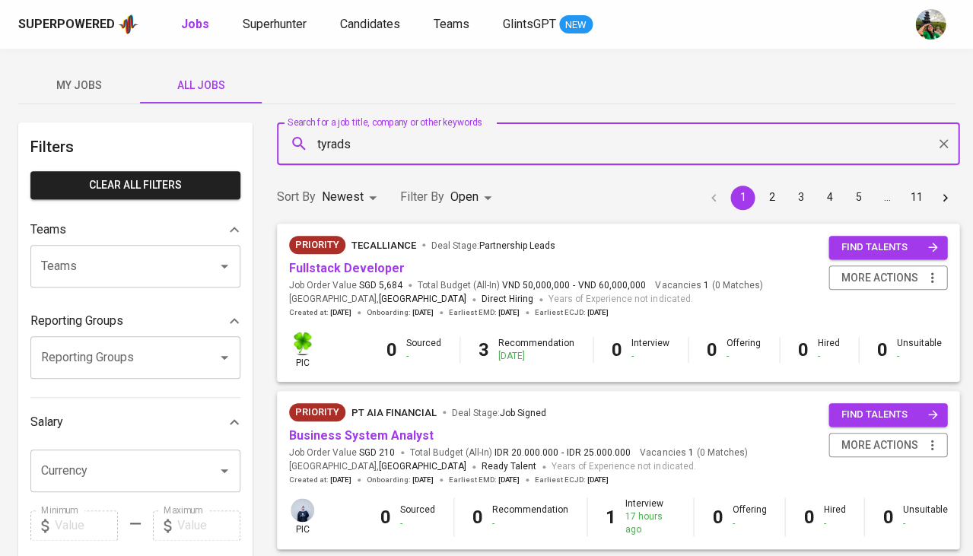
type input "tyrads"
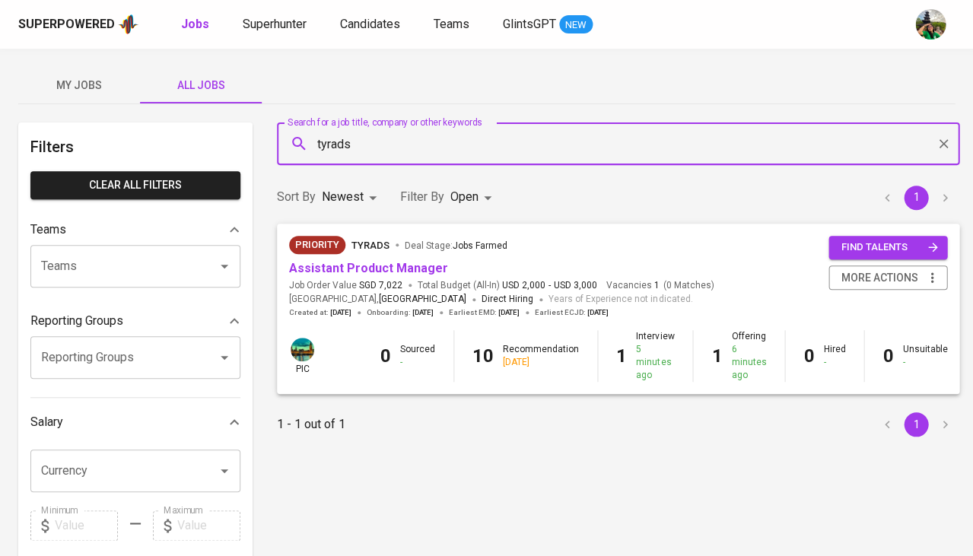
click at [467, 197] on body "Superpowered Jobs Superhunter Candidates Teams GlintsGPT NEW My Jobs All Jobs F…" at bounding box center [486, 519] width 973 height 1038
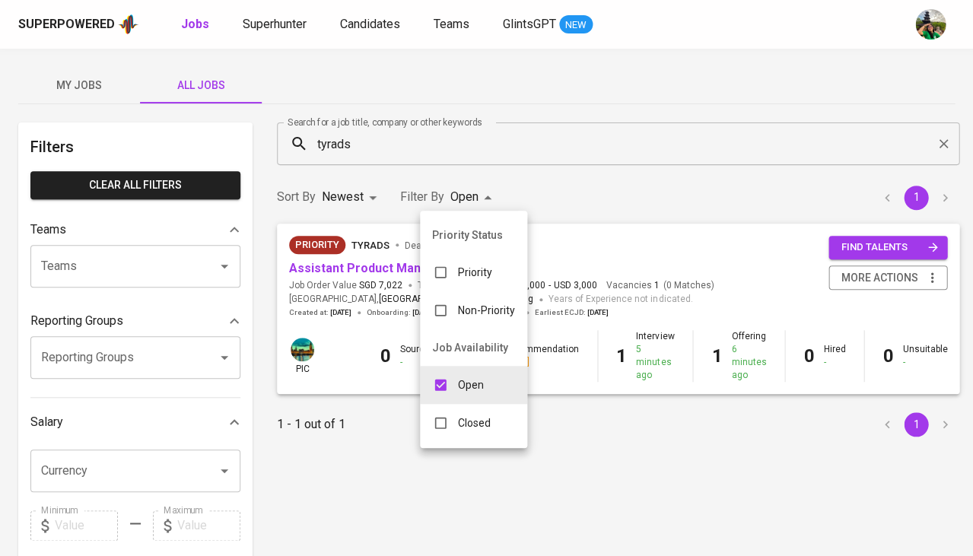
click at [459, 408] on div "Closed" at bounding box center [461, 422] width 83 height 29
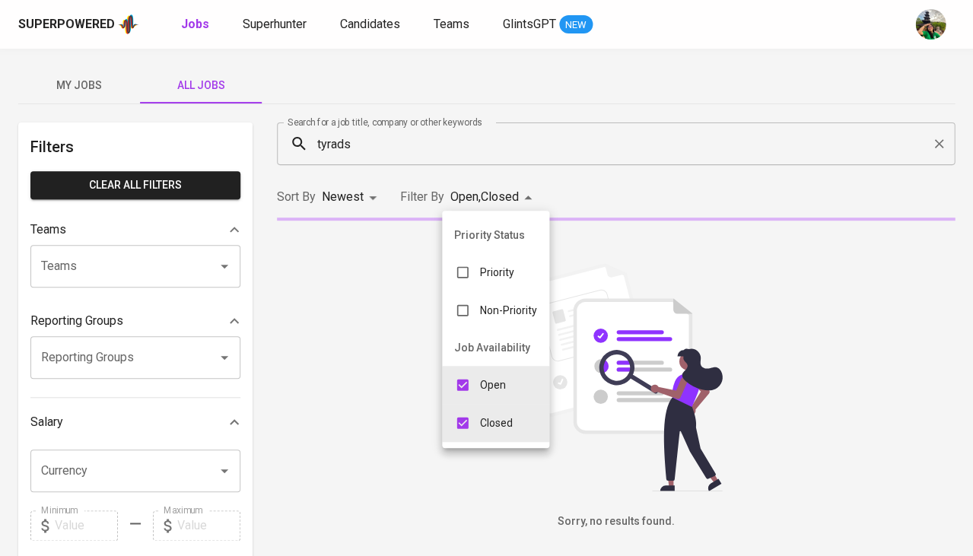
type input "OPEN,CLOSE"
checkbox input "true"
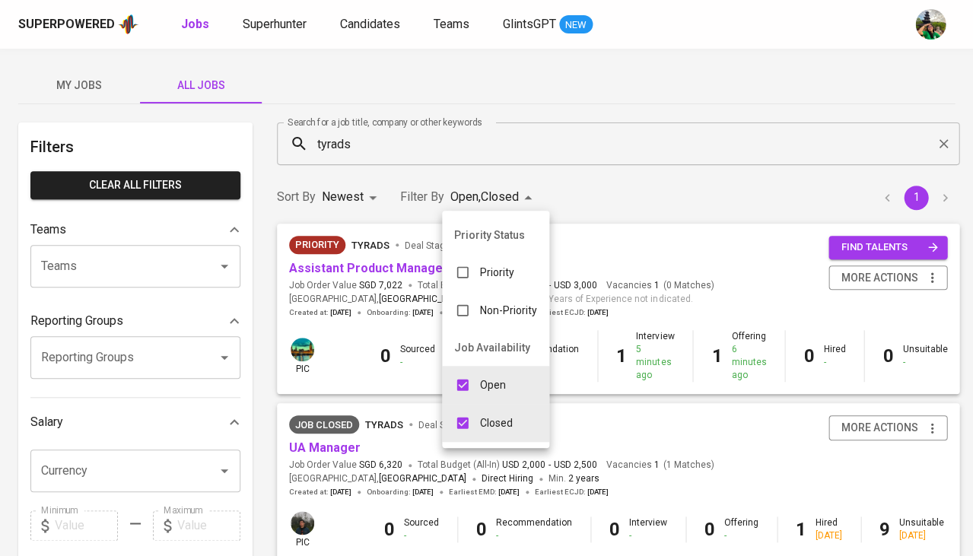
click at [327, 439] on div at bounding box center [486, 278] width 973 height 556
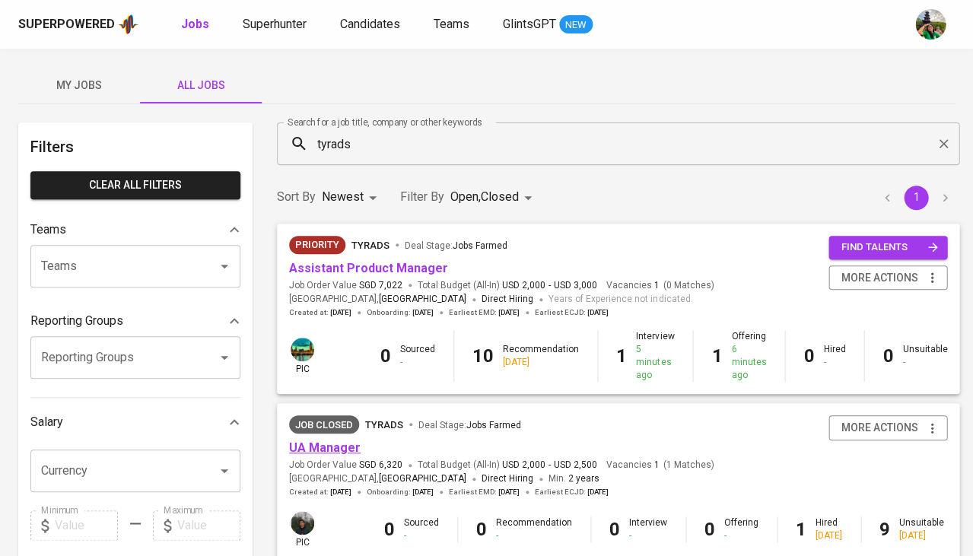
click at [334, 441] on link "UA Manager" at bounding box center [324, 447] width 71 height 14
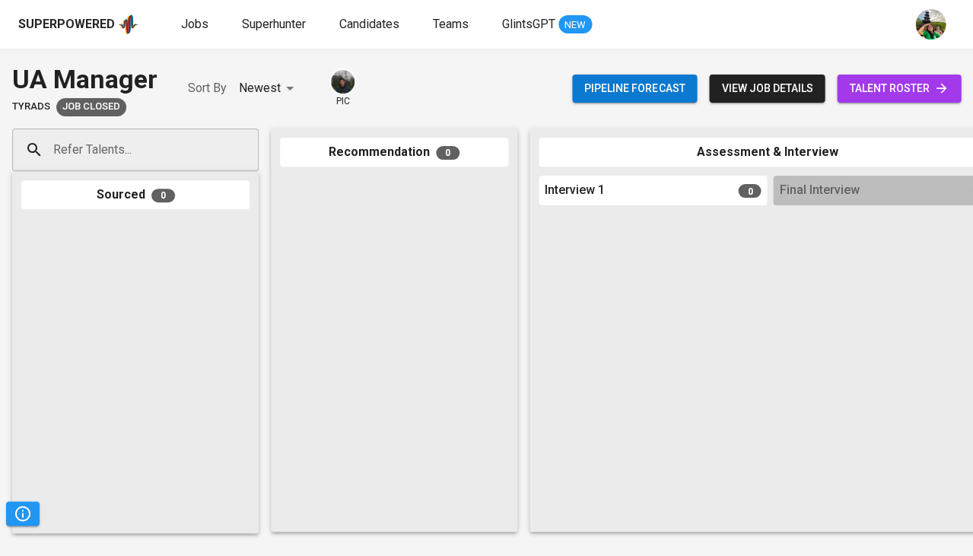
click at [892, 77] on link "talent roster" at bounding box center [898, 89] width 124 height 28
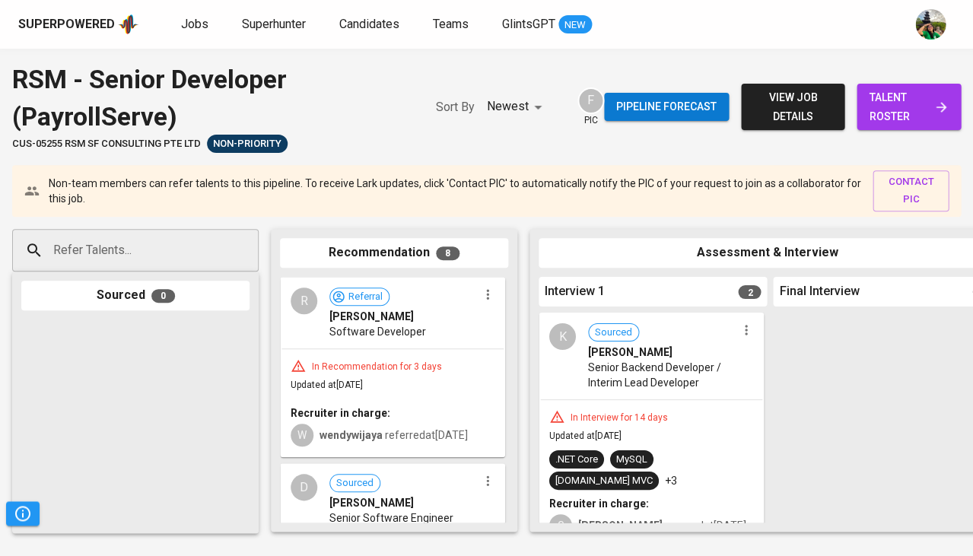
click at [892, 126] on link "talent roster" at bounding box center [908, 107] width 104 height 46
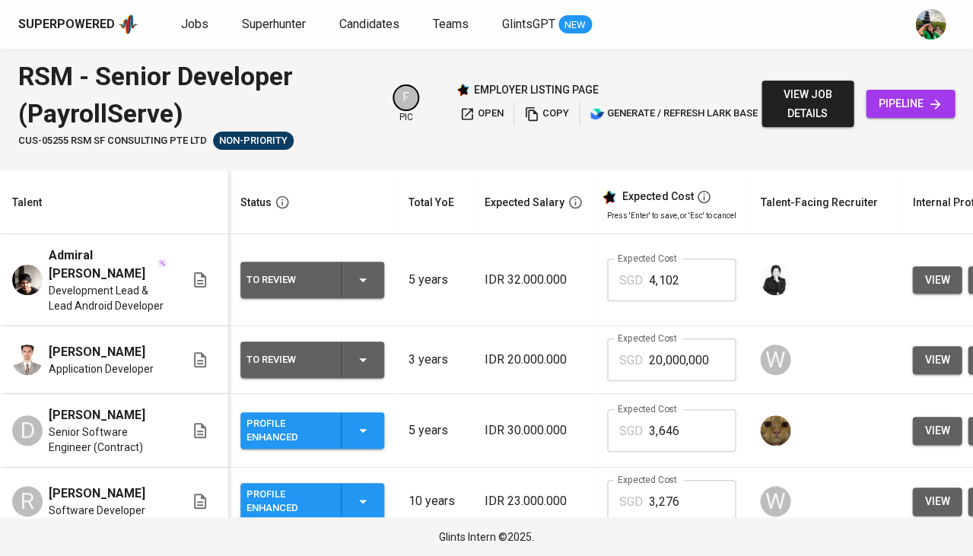
click at [817, 97] on span "view job details" at bounding box center [807, 103] width 68 height 37
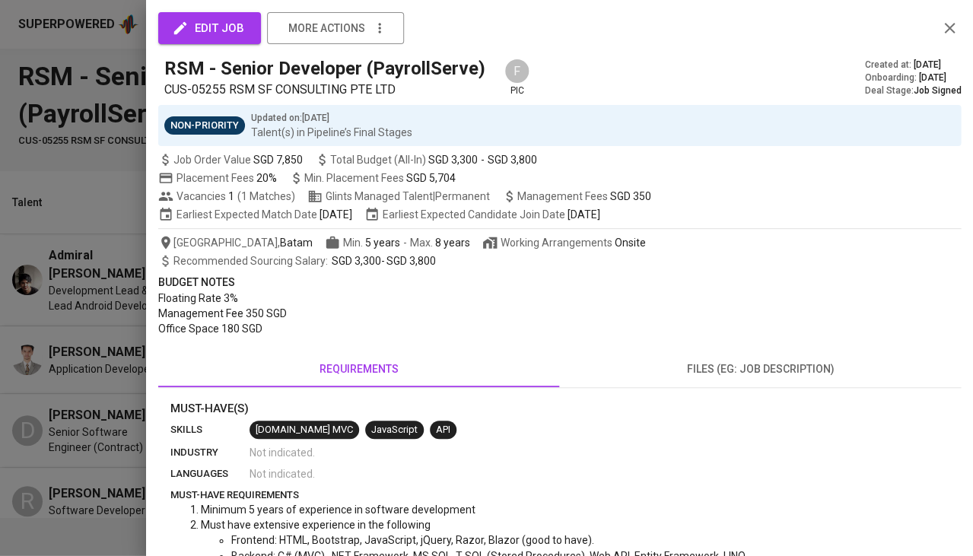
click at [817, 97] on div at bounding box center [486, 278] width 973 height 556
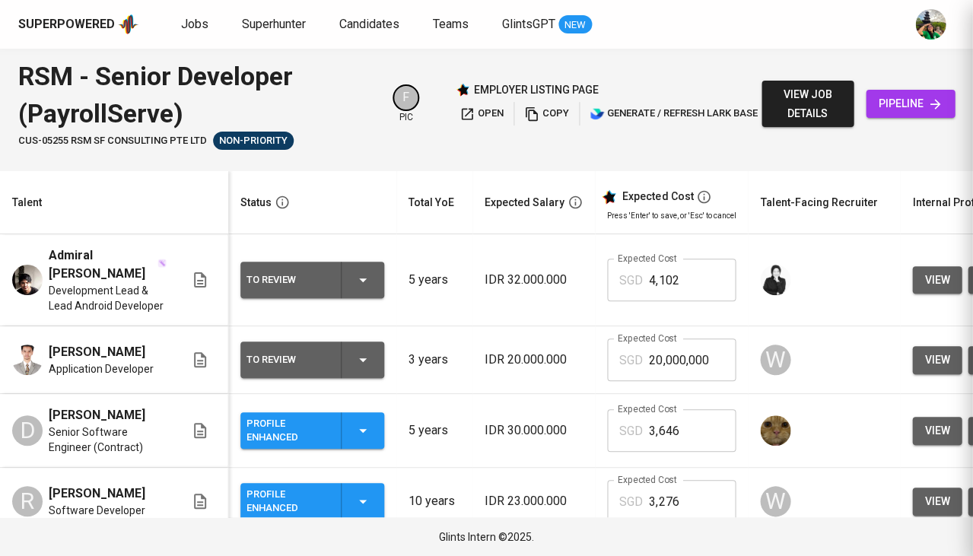
click at [785, 106] on div at bounding box center [486, 278] width 973 height 556
click at [826, 102] on span "view job details" at bounding box center [807, 103] width 68 height 37
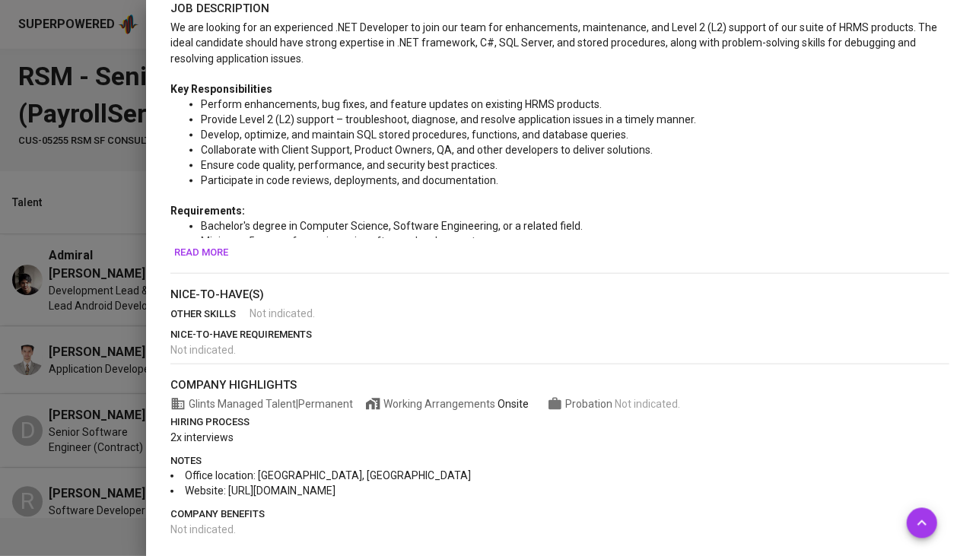
scroll to position [599, 0]
click at [220, 251] on span "Read more" at bounding box center [201, 252] width 54 height 17
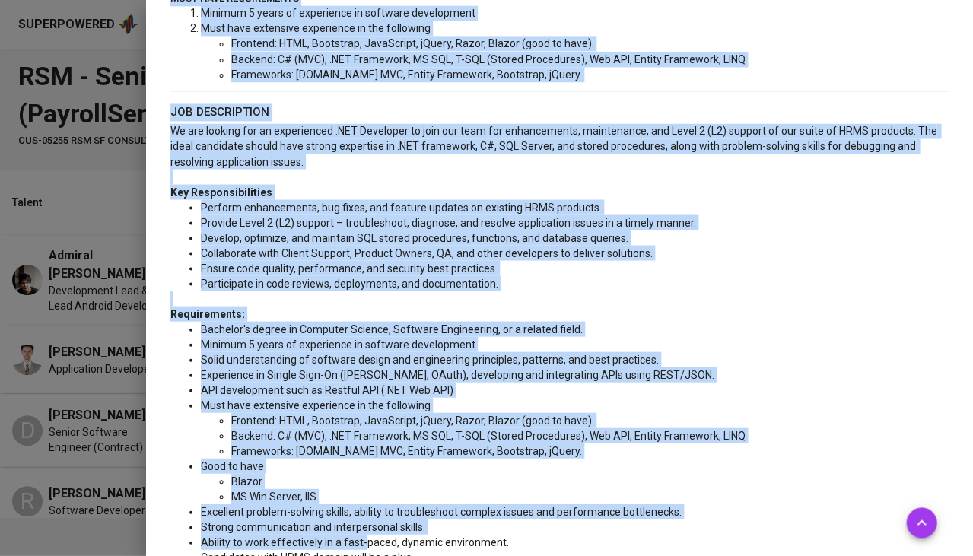
scroll to position [560, 0]
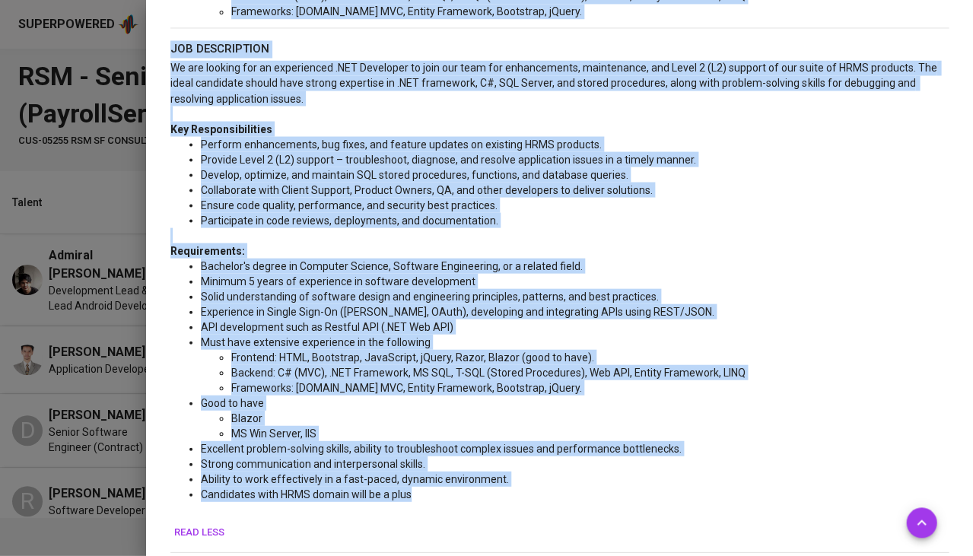
drag, startPoint x: 169, startPoint y: 42, endPoint x: 429, endPoint y: 486, distance: 514.6
click at [429, 486] on div "Must-Have(s) skills ASP.NET MVC JavaScript API industry Not indicated . languag…" at bounding box center [559, 327] width 802 height 975
copy div "must-have requirements Minimum 5 years of experience in software development Mu…"
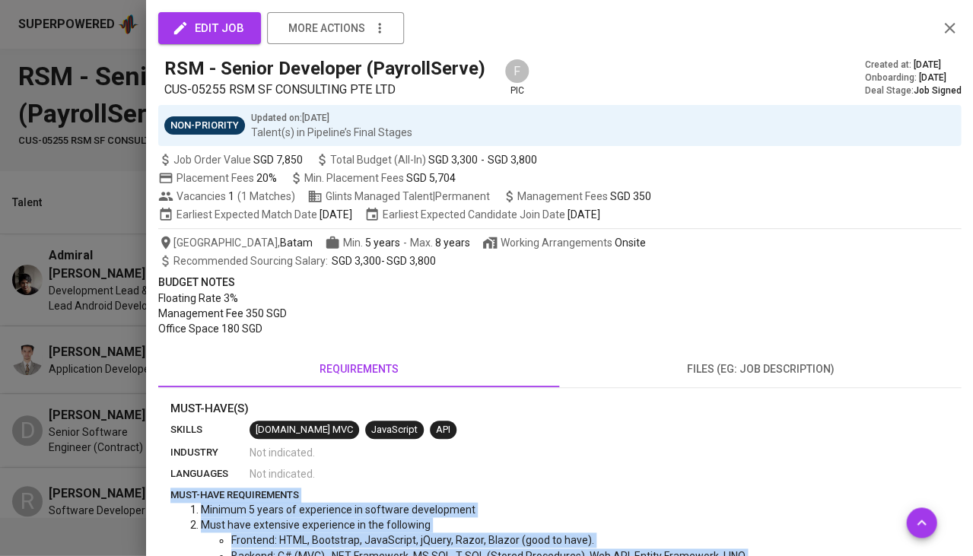
scroll to position [519, 0]
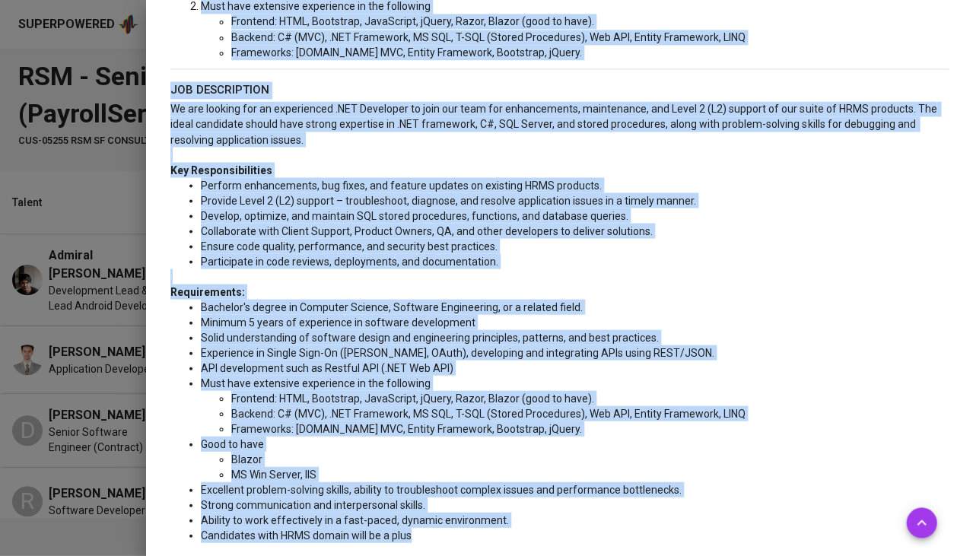
copy div "must-have requirements Minimum 5 years of experience in software development Mu…"
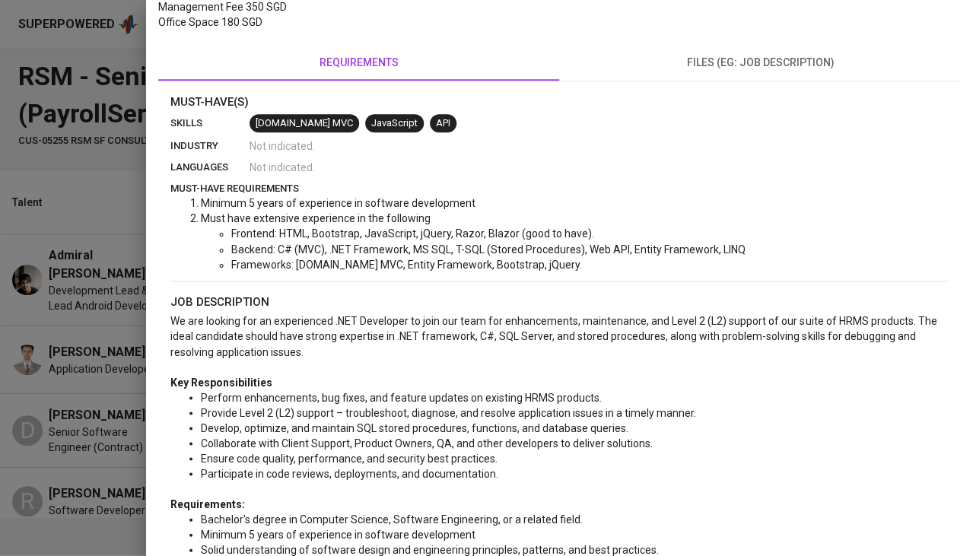
scroll to position [16, 0]
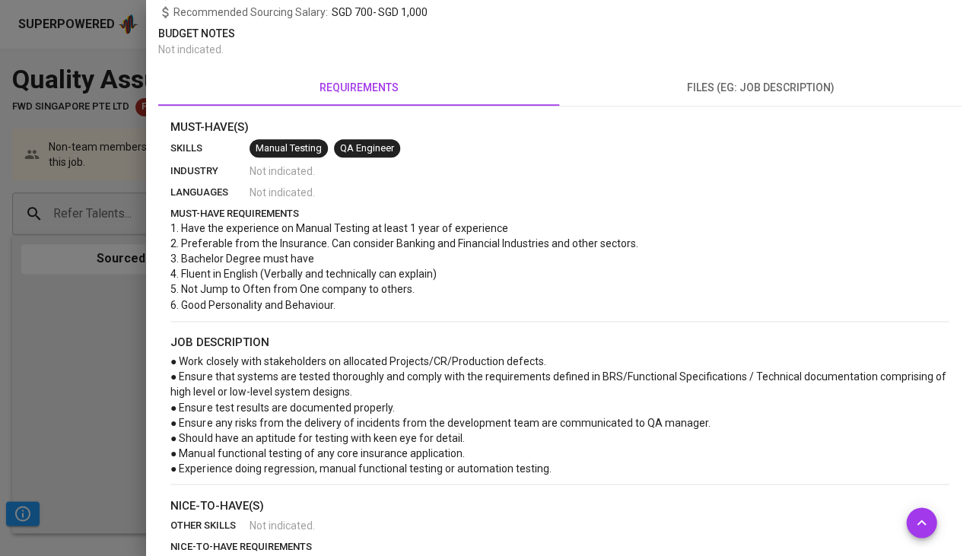
scroll to position [373, 0]
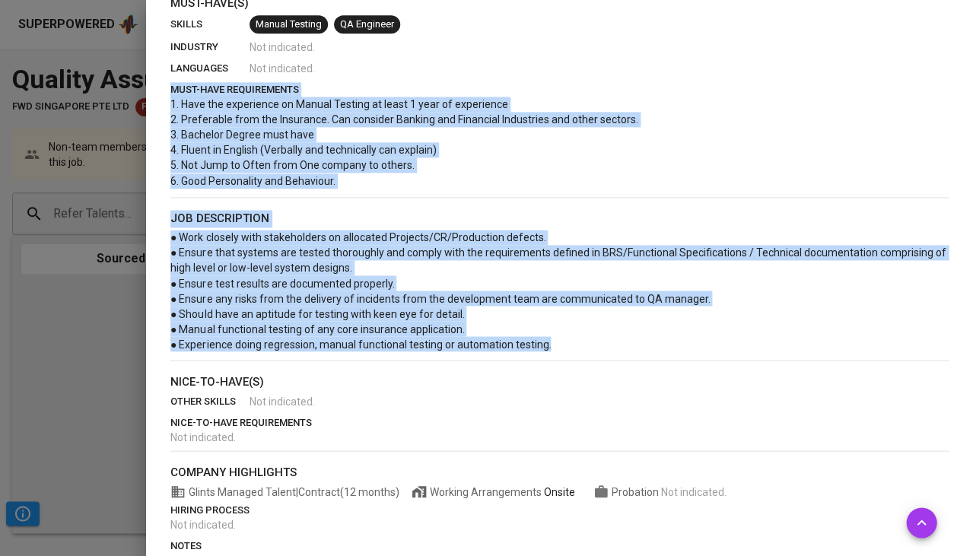
drag, startPoint x: 167, startPoint y: 86, endPoint x: 589, endPoint y: 333, distance: 489.0
click at [589, 333] on div "Must-Have(s) skills Manual Testing QA Engineer industry Not indicated . languag…" at bounding box center [559, 299] width 802 height 609
copy div "lore-ipsu dolorsitamet 1. Cons adi elitseddoe te Incidi Utlabor et dolor 3 magn…"
